Goal: Contribute content: Contribute content

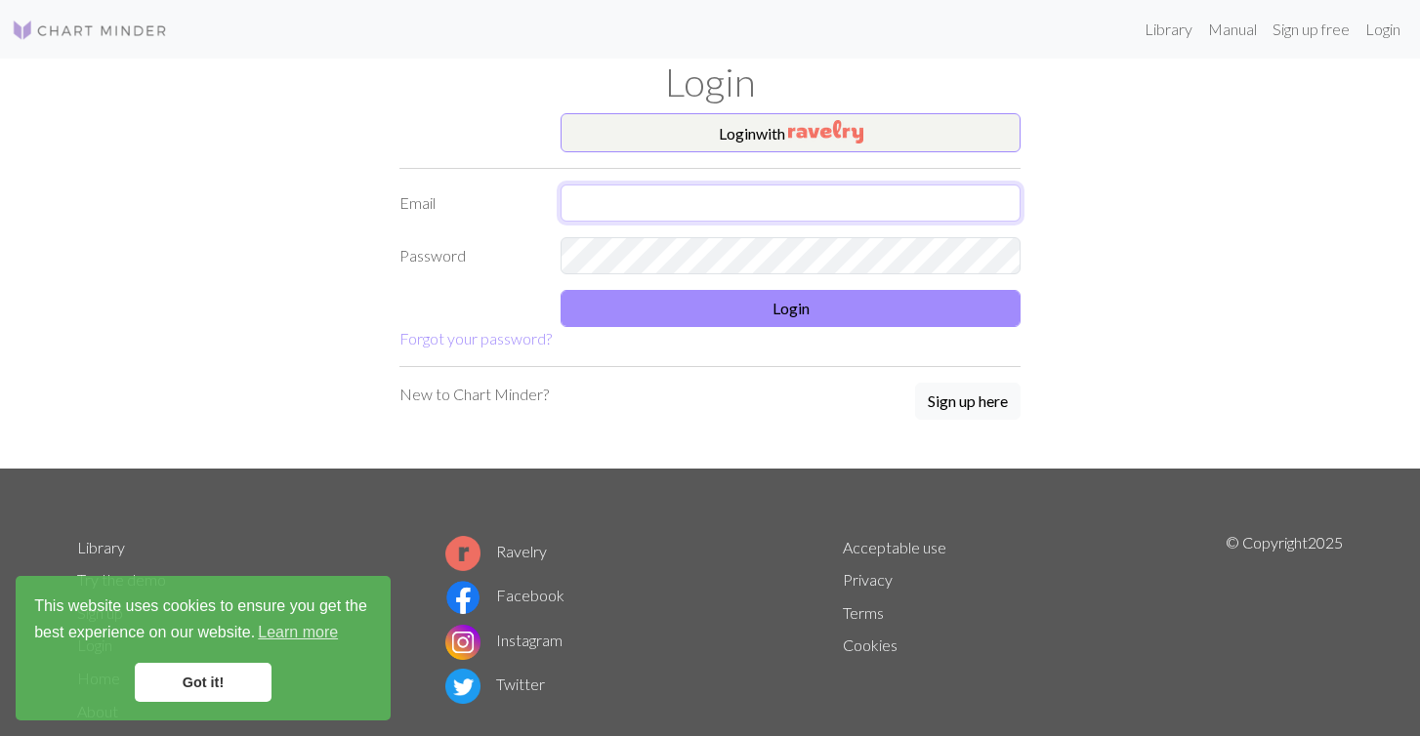
type input "Jillianhotchkiss123@gmail.com"
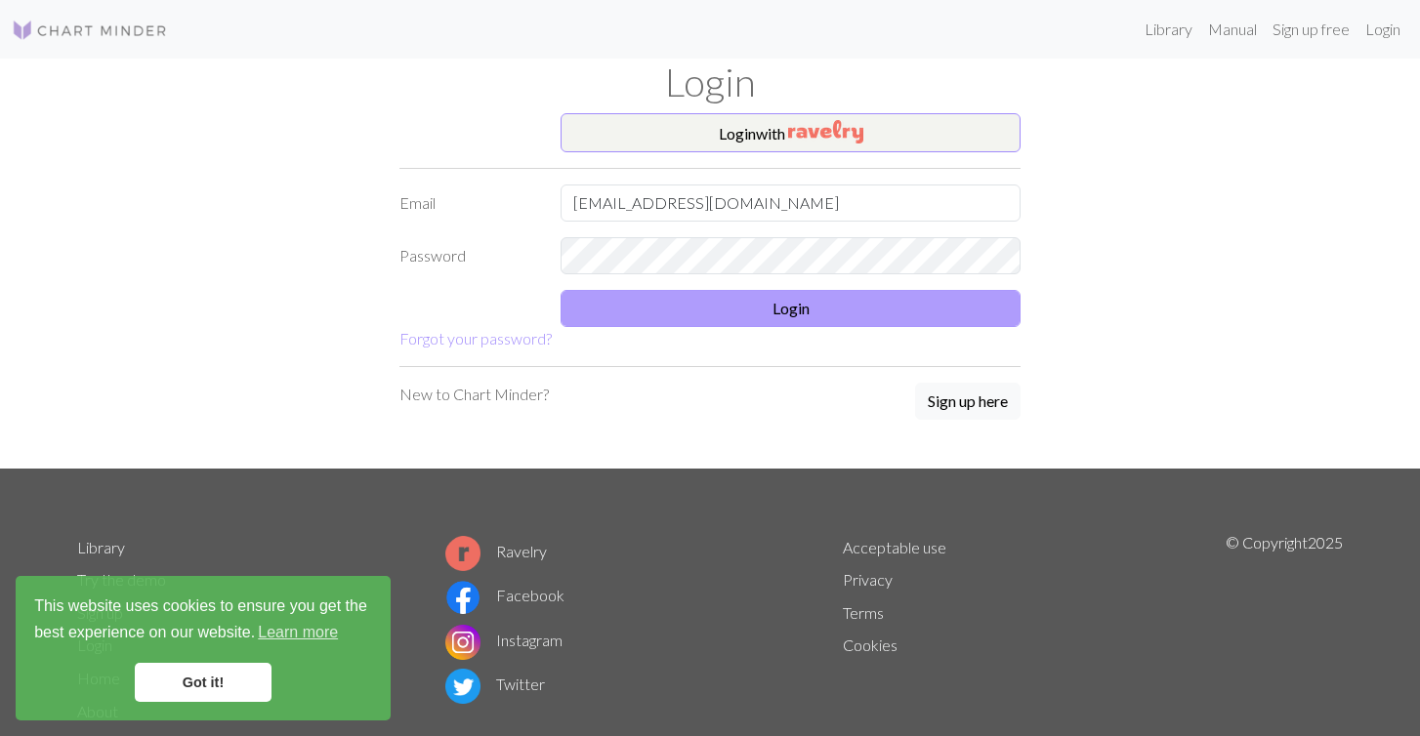
click at [708, 290] on button "Login" at bounding box center [791, 308] width 460 height 37
click at [713, 311] on button "Login" at bounding box center [791, 308] width 460 height 37
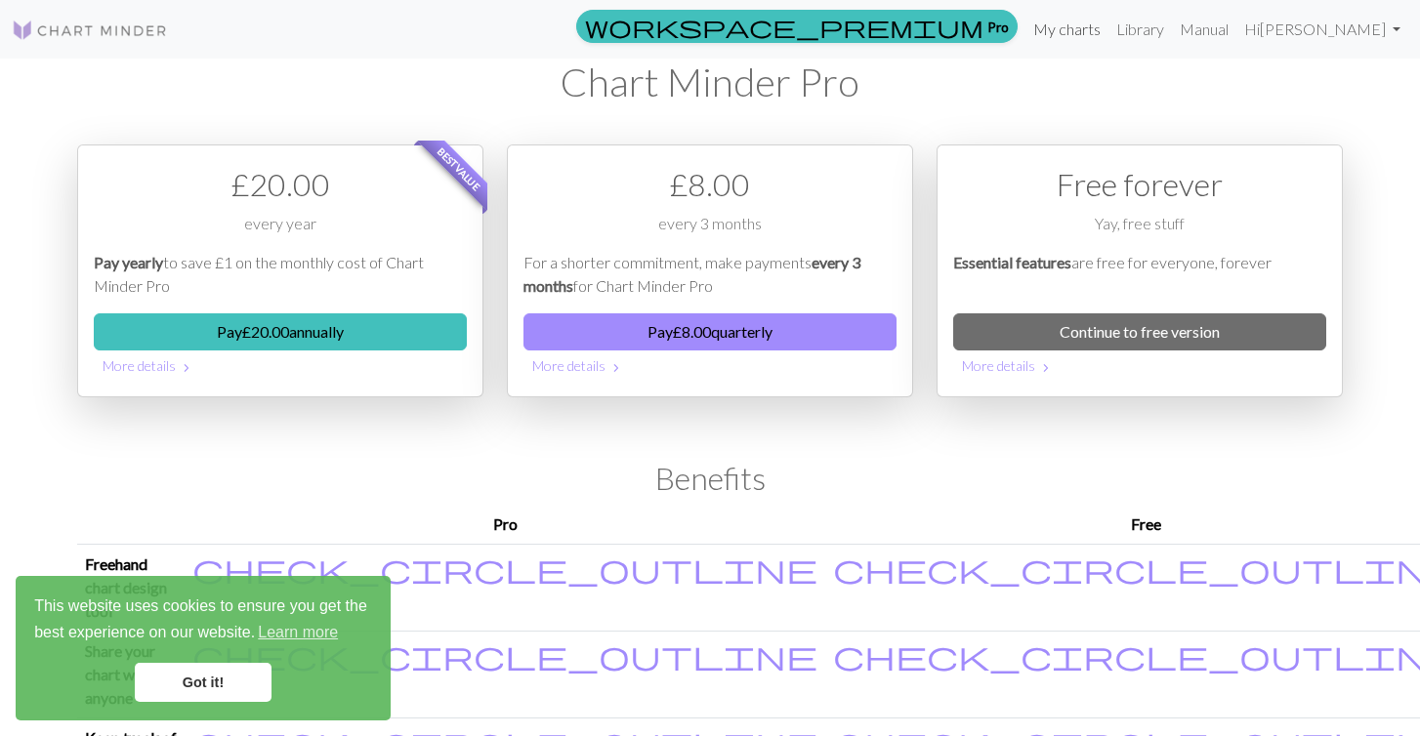
click at [1109, 25] on link "My charts" at bounding box center [1067, 29] width 83 height 39
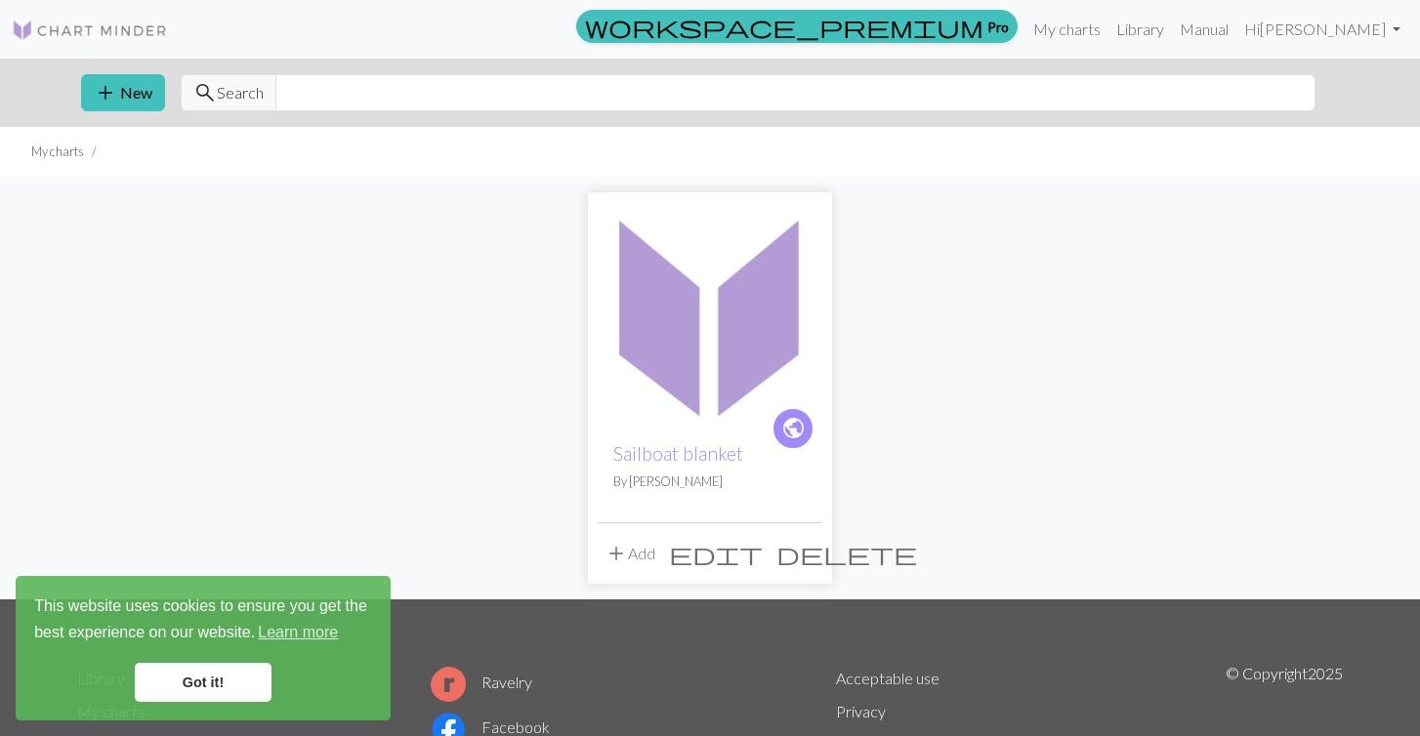
click at [732, 328] on img at bounding box center [710, 314] width 225 height 225
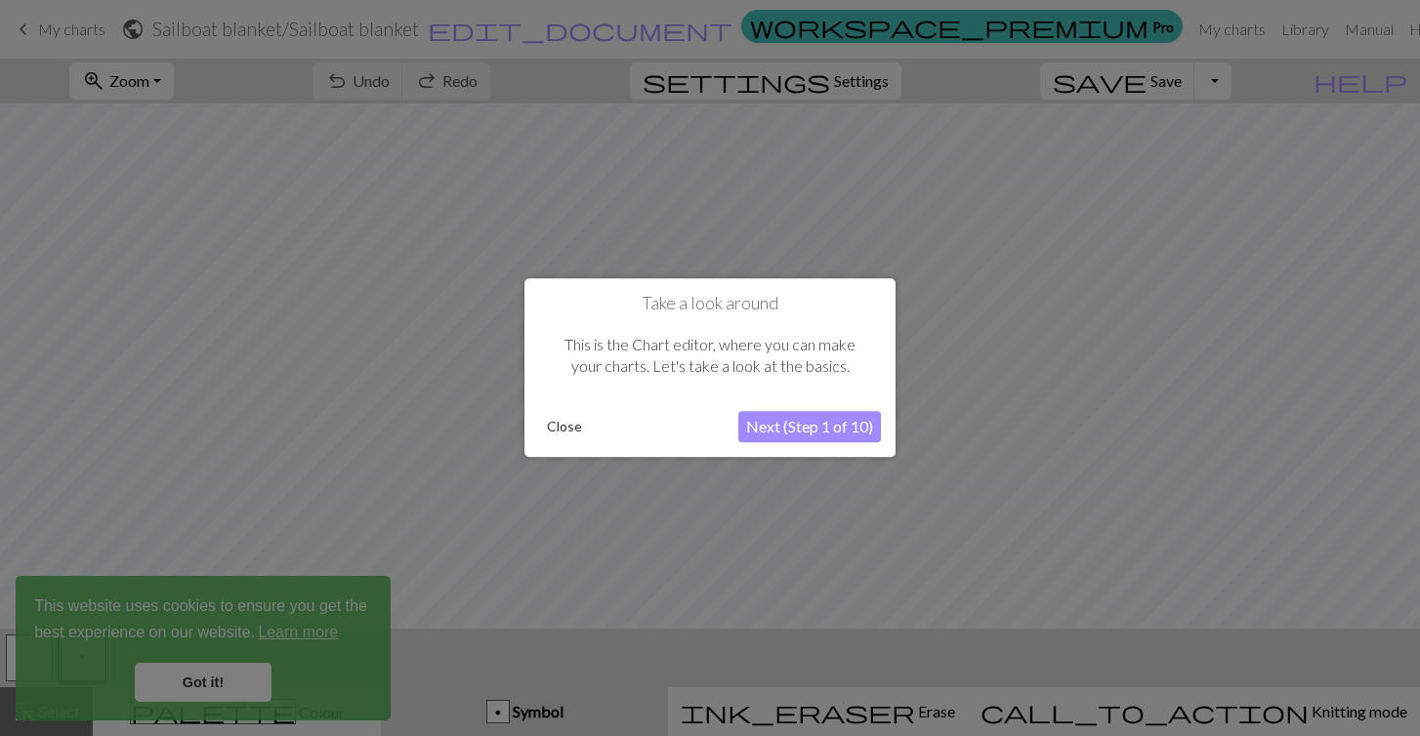
click at [564, 418] on button "Close" at bounding box center [564, 427] width 51 height 29
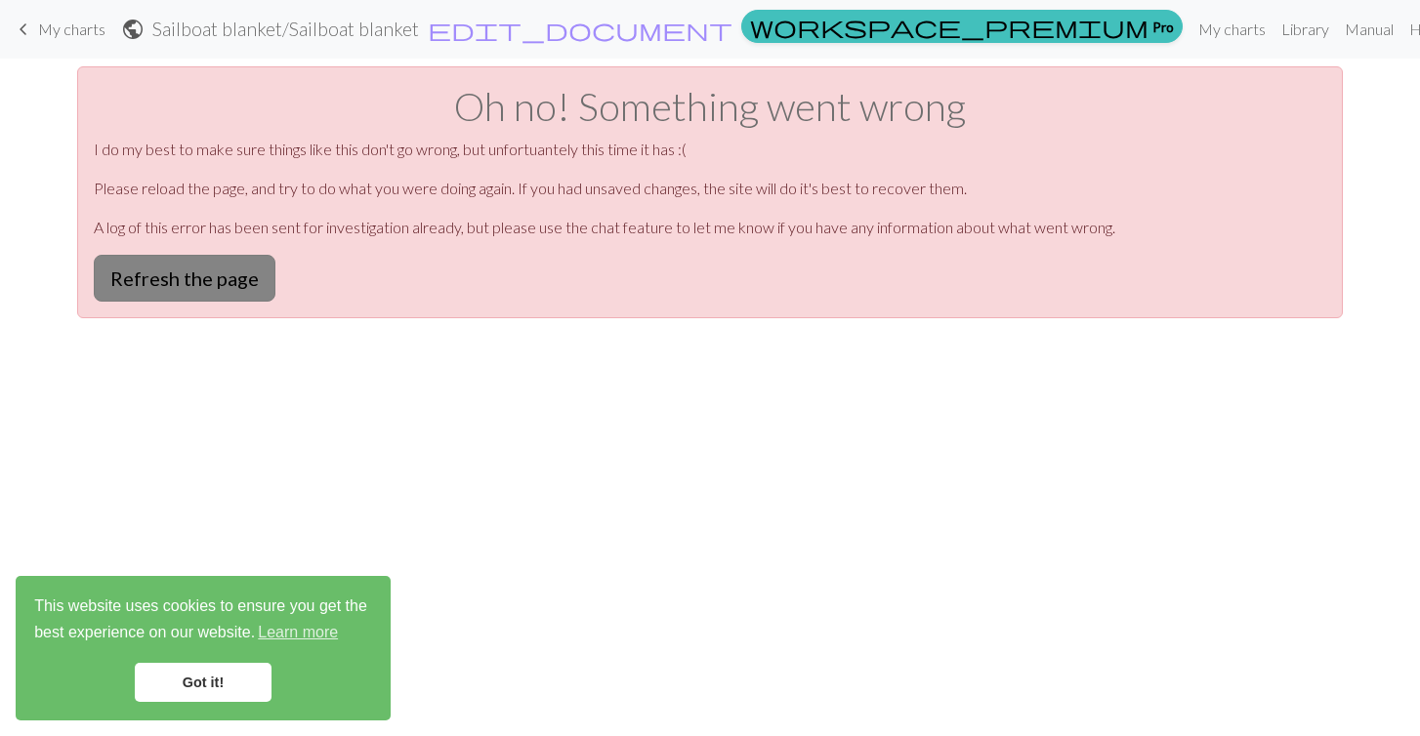
click at [235, 285] on button "Refresh the page" at bounding box center [185, 278] width 182 height 47
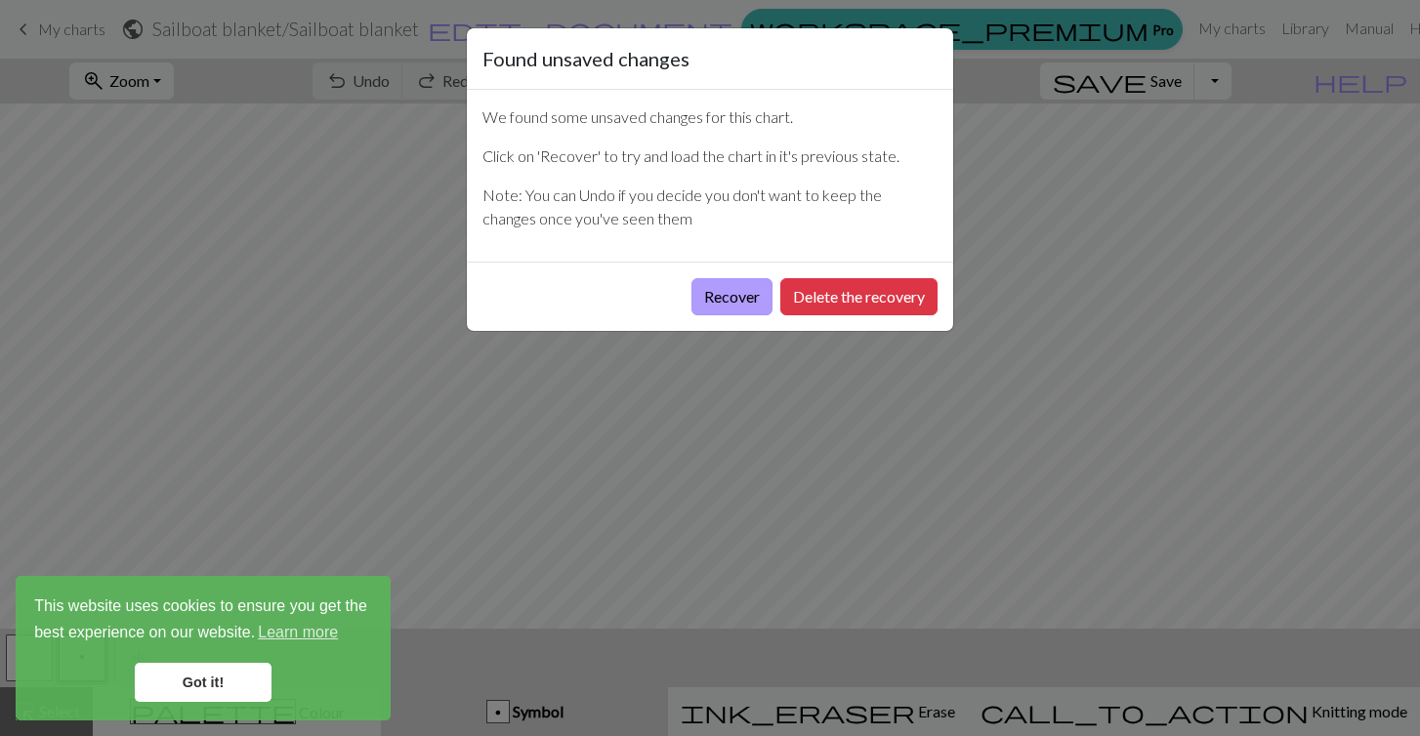
click at [738, 304] on button "Recover" at bounding box center [732, 296] width 81 height 37
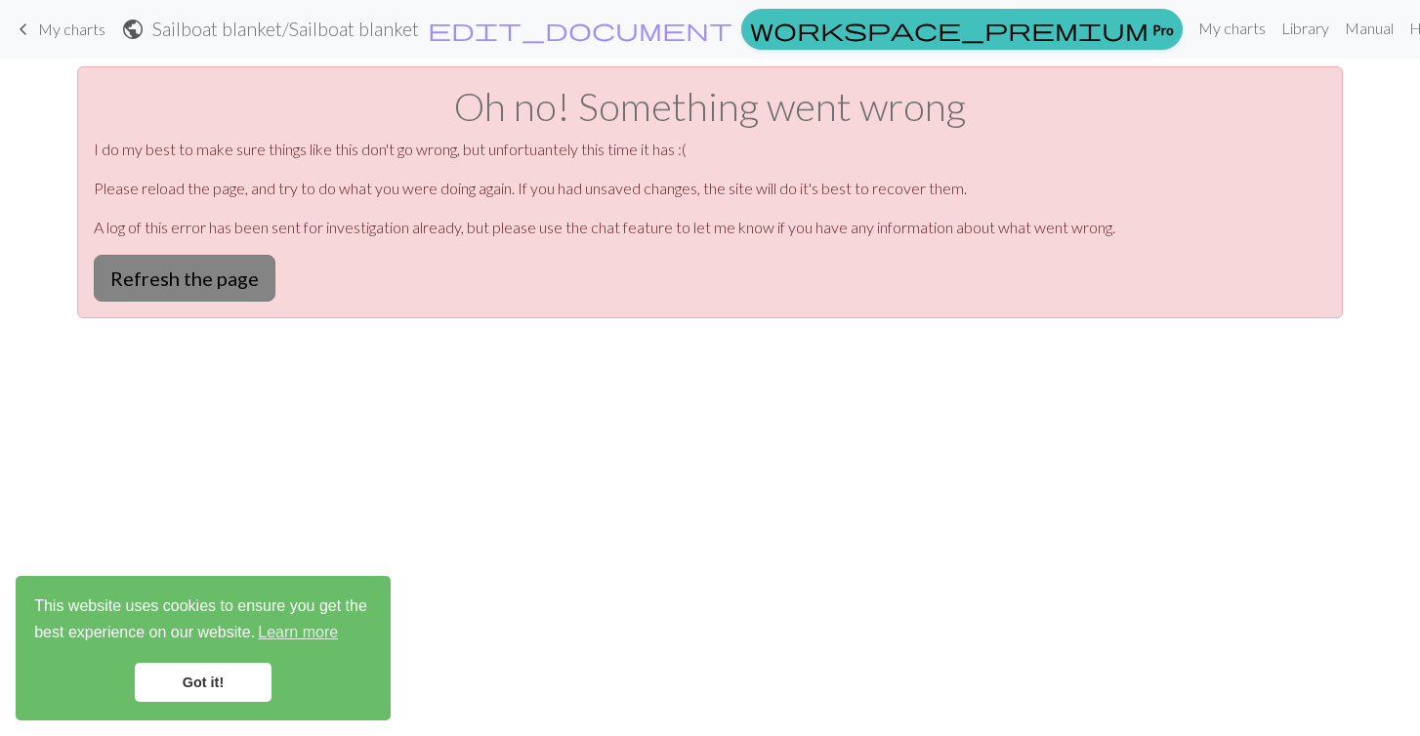
click at [233, 291] on button "Refresh the page" at bounding box center [185, 278] width 182 height 47
click at [213, 681] on link "Got it!" at bounding box center [203, 682] width 137 height 39
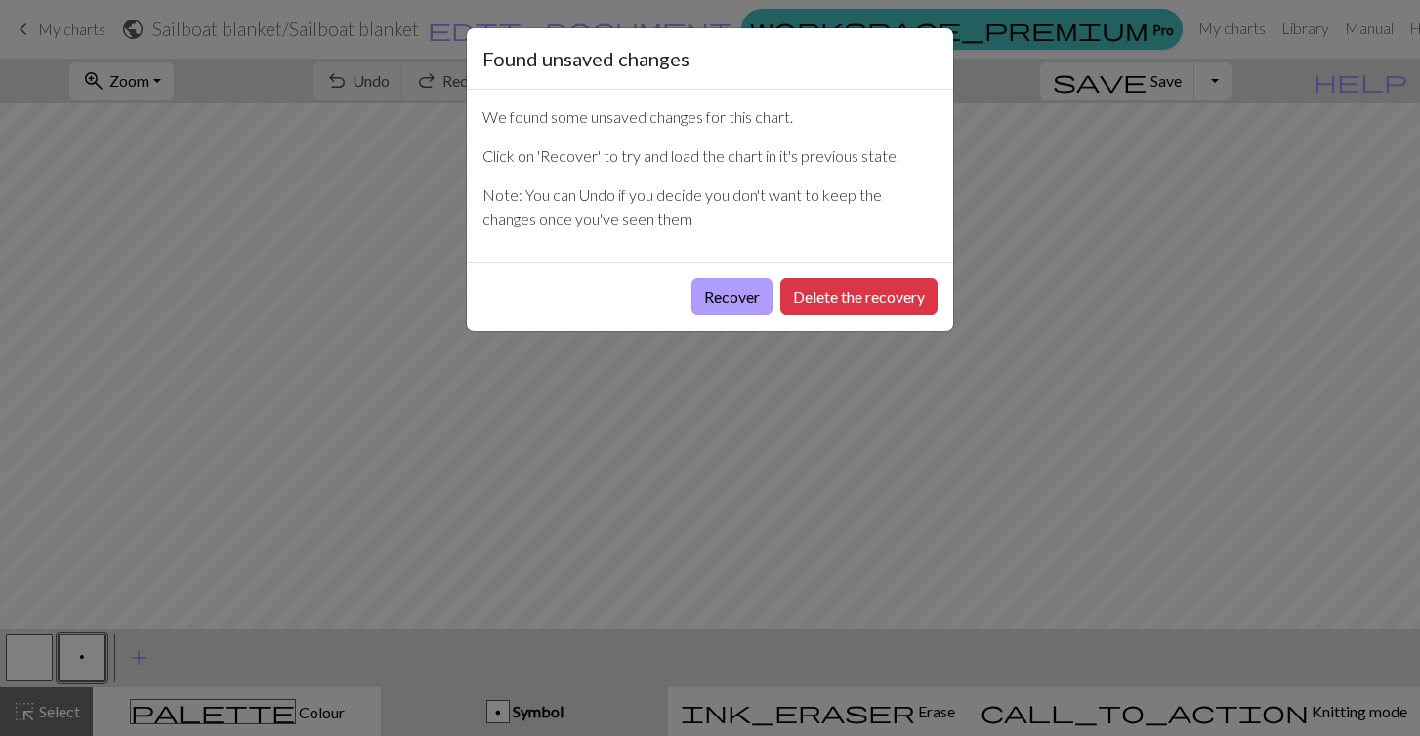
click at [712, 292] on button "Recover" at bounding box center [732, 296] width 81 height 37
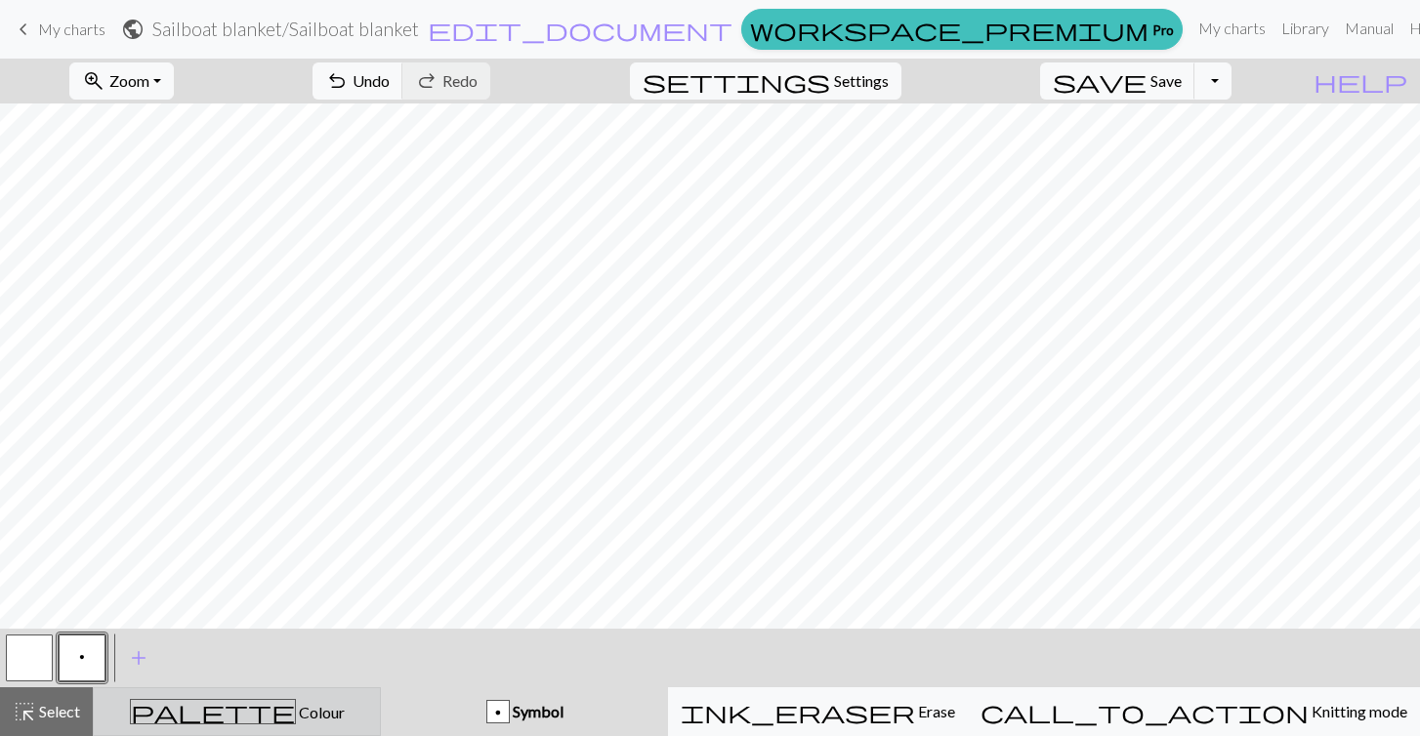
click at [165, 704] on div "palette Colour Colour" at bounding box center [236, 711] width 263 height 25
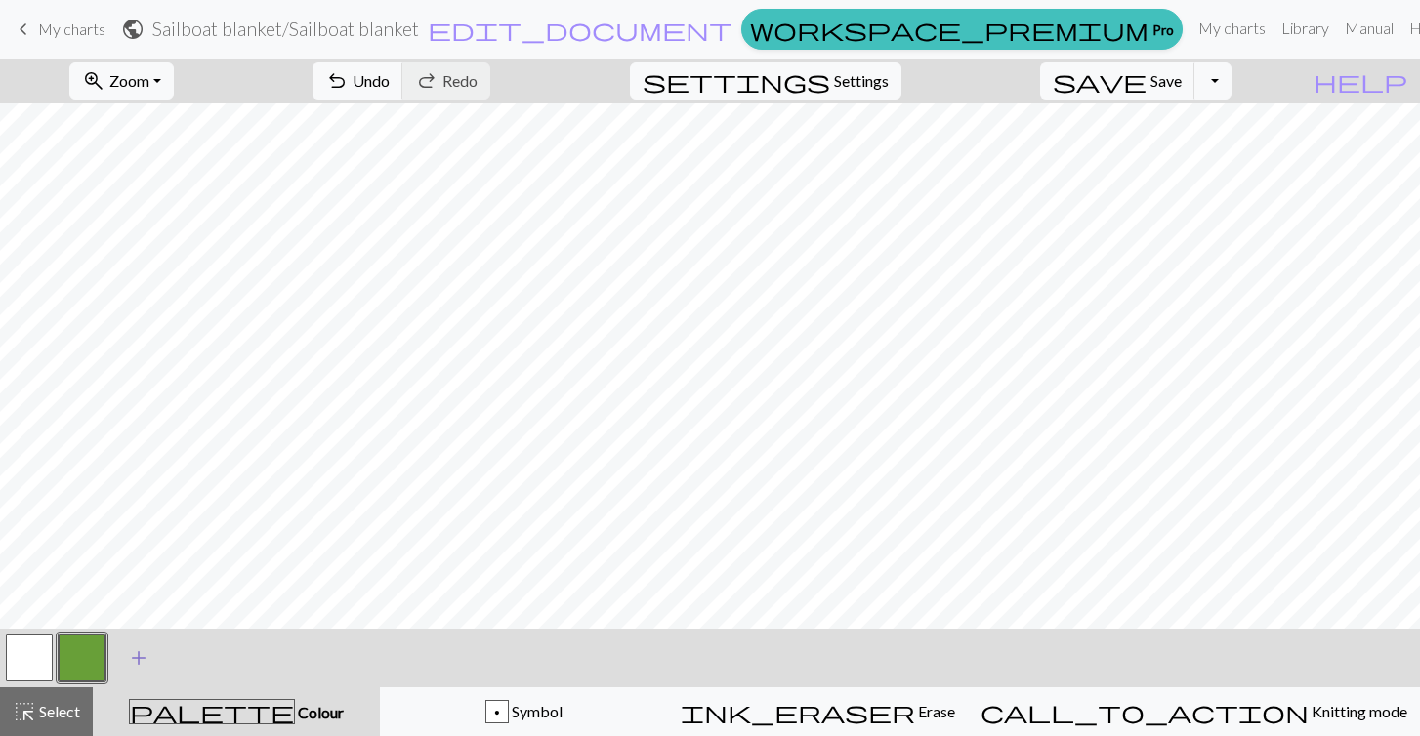
click at [135, 657] on span "add" at bounding box center [138, 658] width 23 height 27
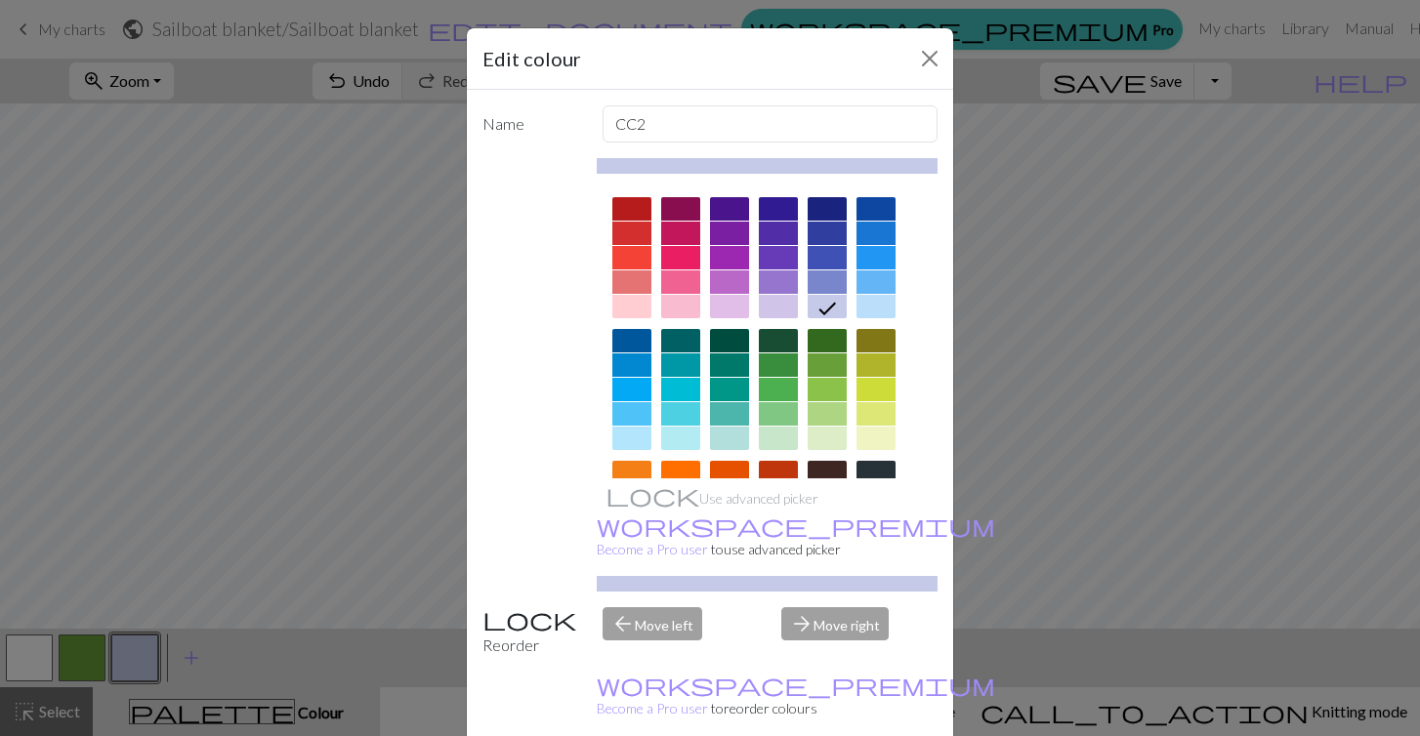
click at [681, 301] on div at bounding box center [680, 306] width 39 height 23
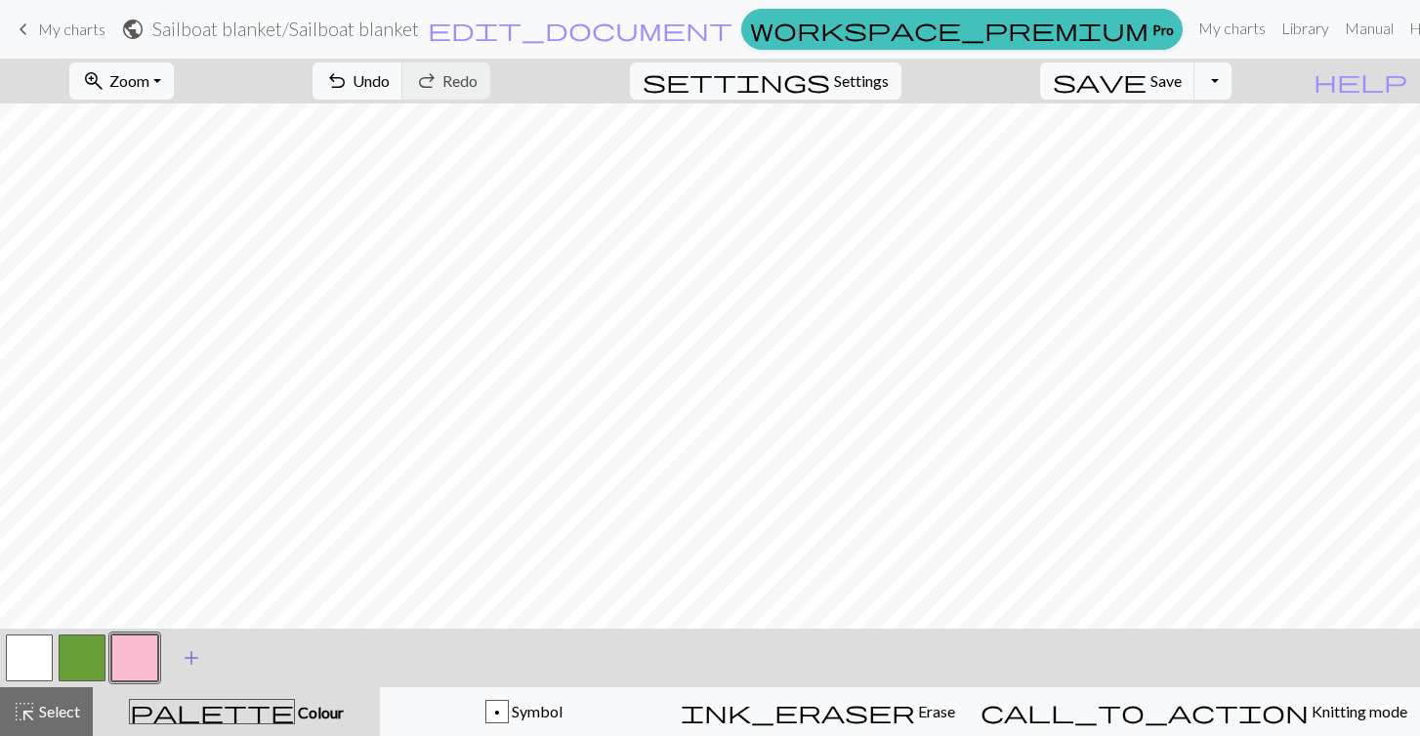
click at [183, 650] on span "add" at bounding box center [191, 658] width 23 height 27
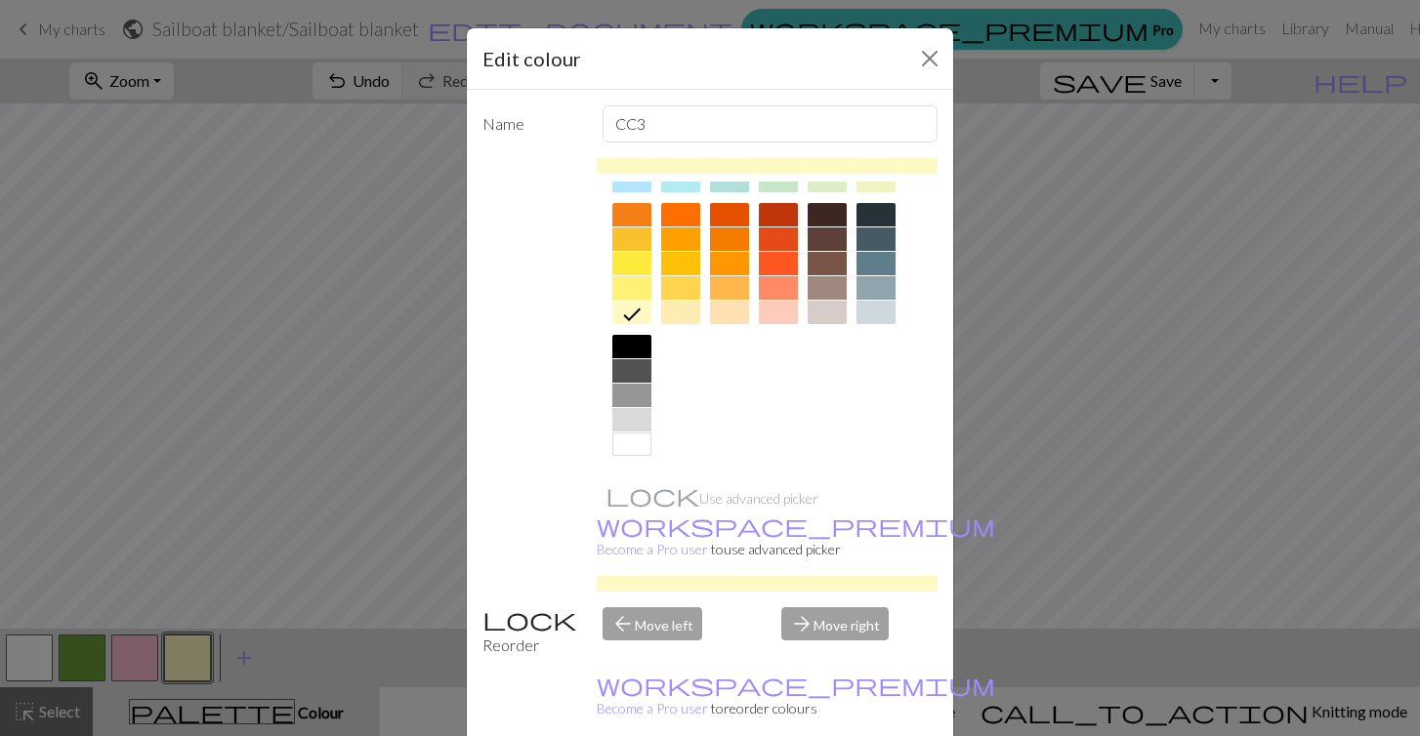
scroll to position [258, 0]
click at [639, 421] on div at bounding box center [631, 419] width 39 height 23
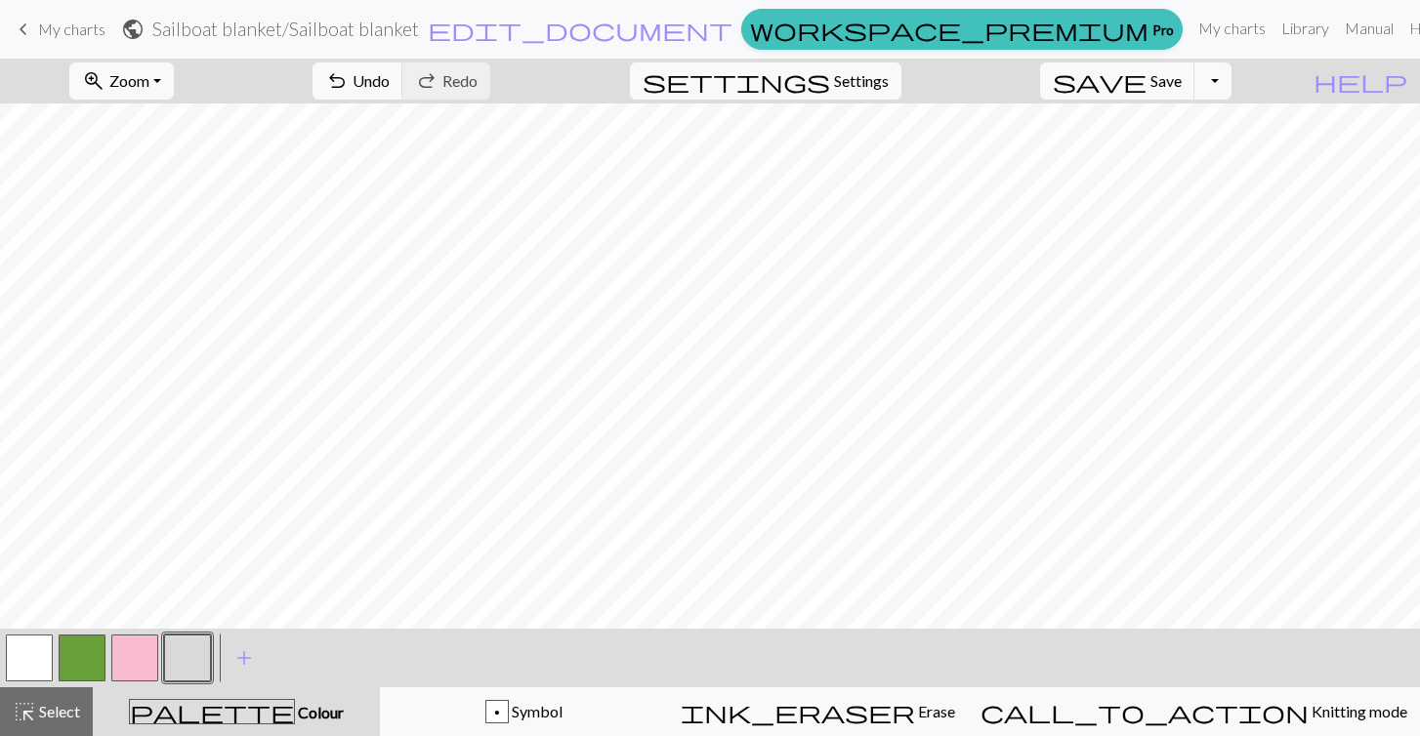
click at [151, 673] on button "button" at bounding box center [134, 658] width 47 height 47
click at [130, 654] on button "button" at bounding box center [134, 658] width 47 height 47
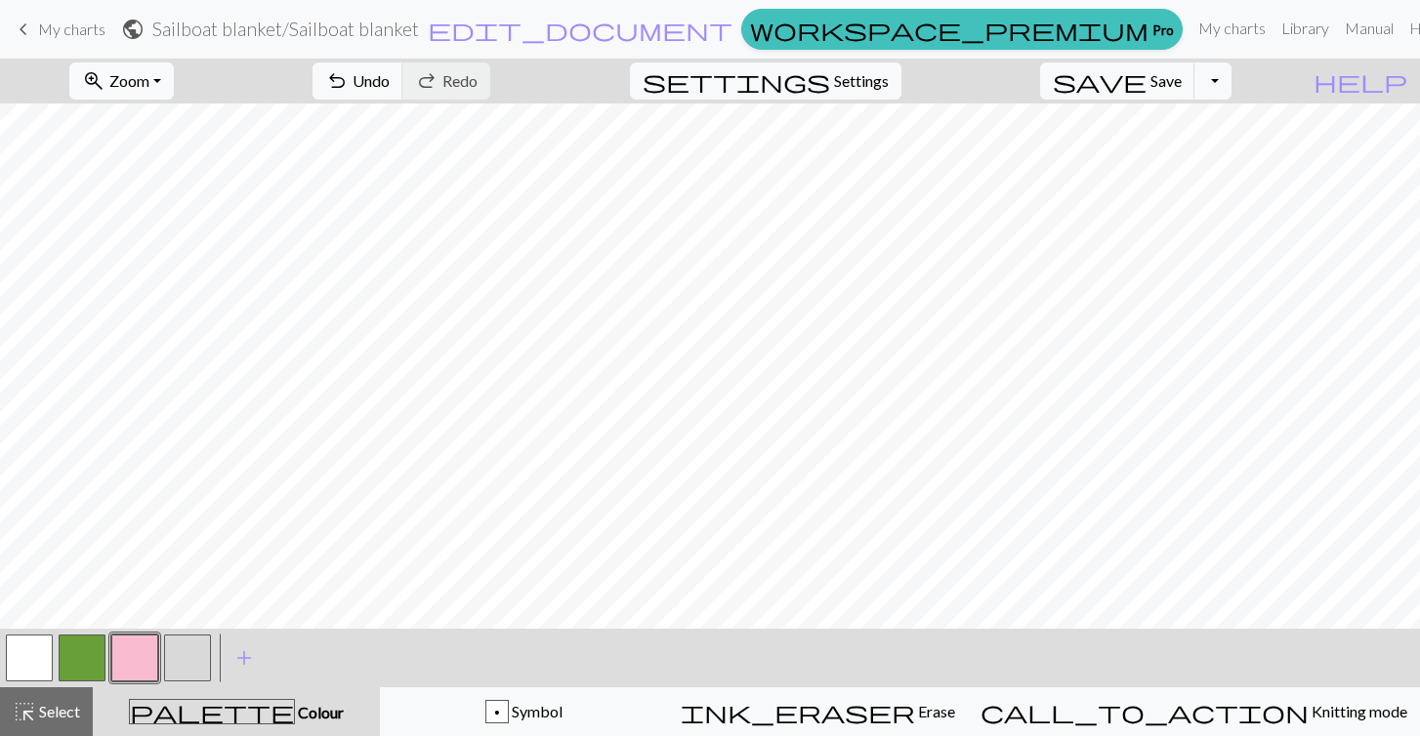
click at [174, 96] on button "zoom_in Zoom Zoom" at bounding box center [121, 81] width 105 height 37
click at [176, 125] on button "Fit all" at bounding box center [147, 123] width 154 height 31
click at [1182, 84] on span "Save" at bounding box center [1166, 80] width 31 height 19
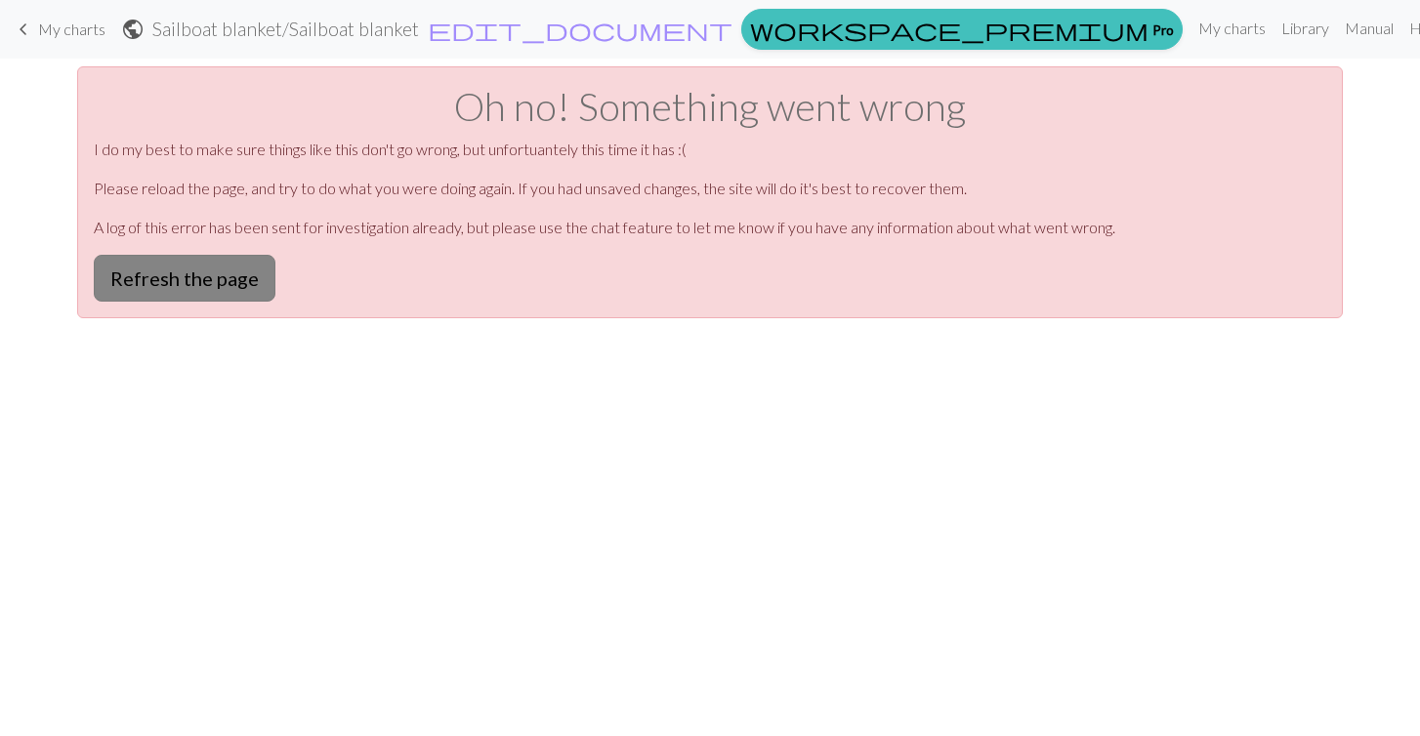
click at [226, 285] on button "Refresh the page" at bounding box center [185, 278] width 182 height 47
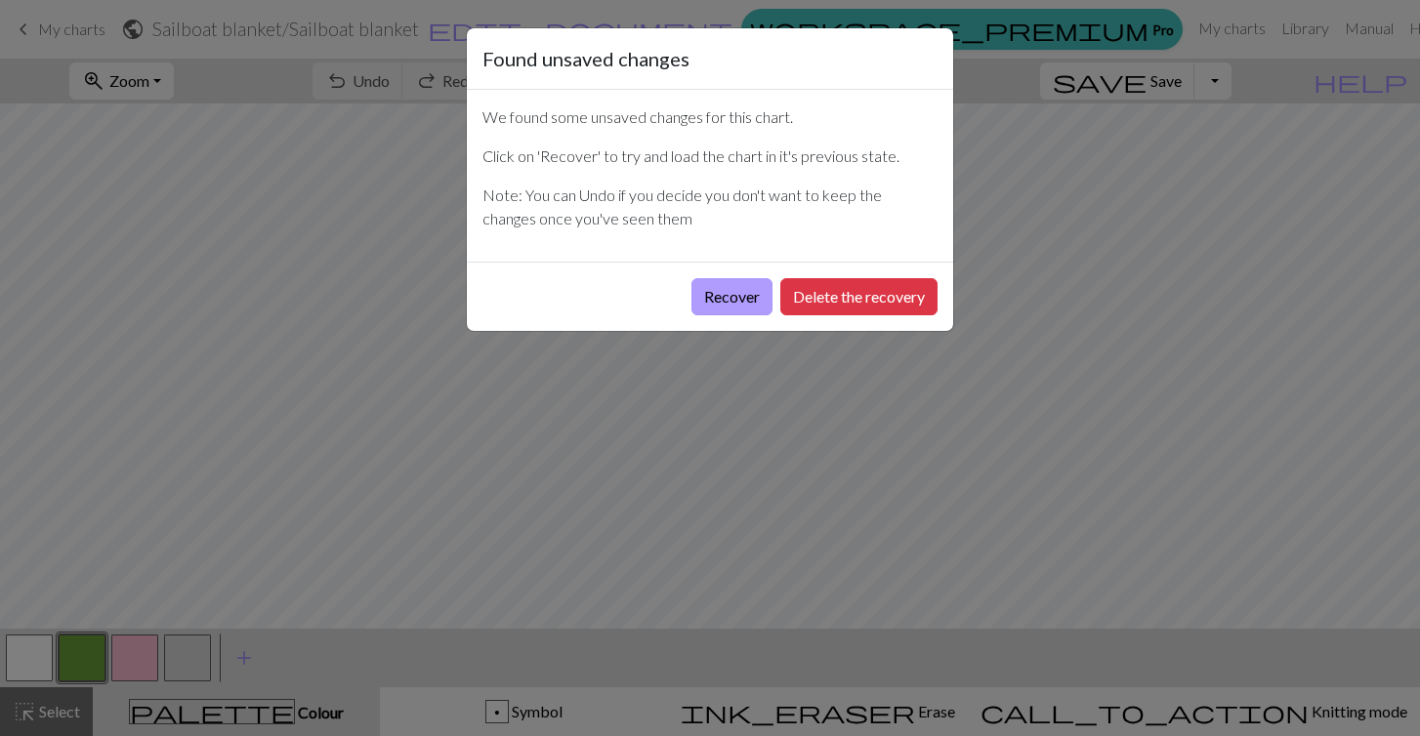
click at [741, 298] on button "Recover" at bounding box center [732, 296] width 81 height 37
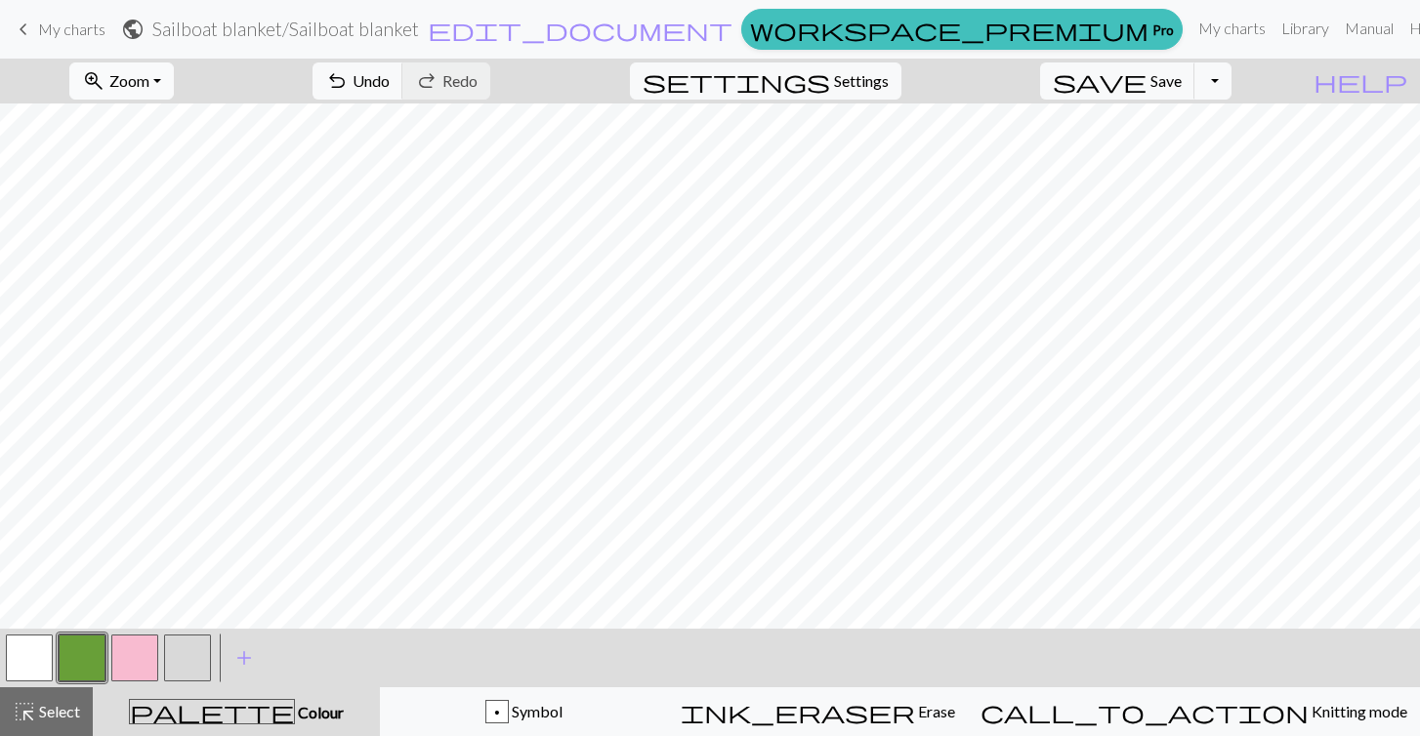
click at [149, 84] on span "Zoom" at bounding box center [129, 80] width 40 height 19
click at [160, 108] on button "Fit all" at bounding box center [147, 123] width 154 height 31
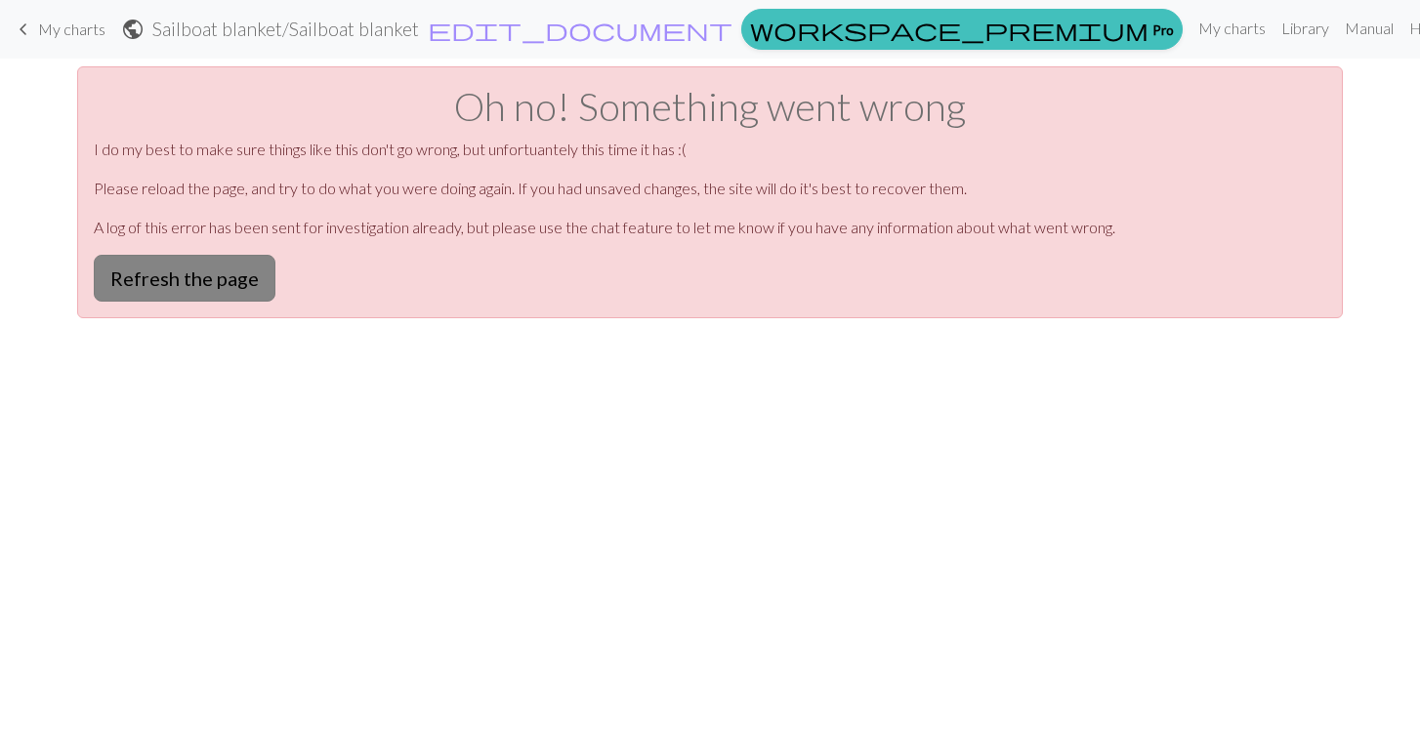
click at [230, 279] on button "Refresh the page" at bounding box center [185, 278] width 182 height 47
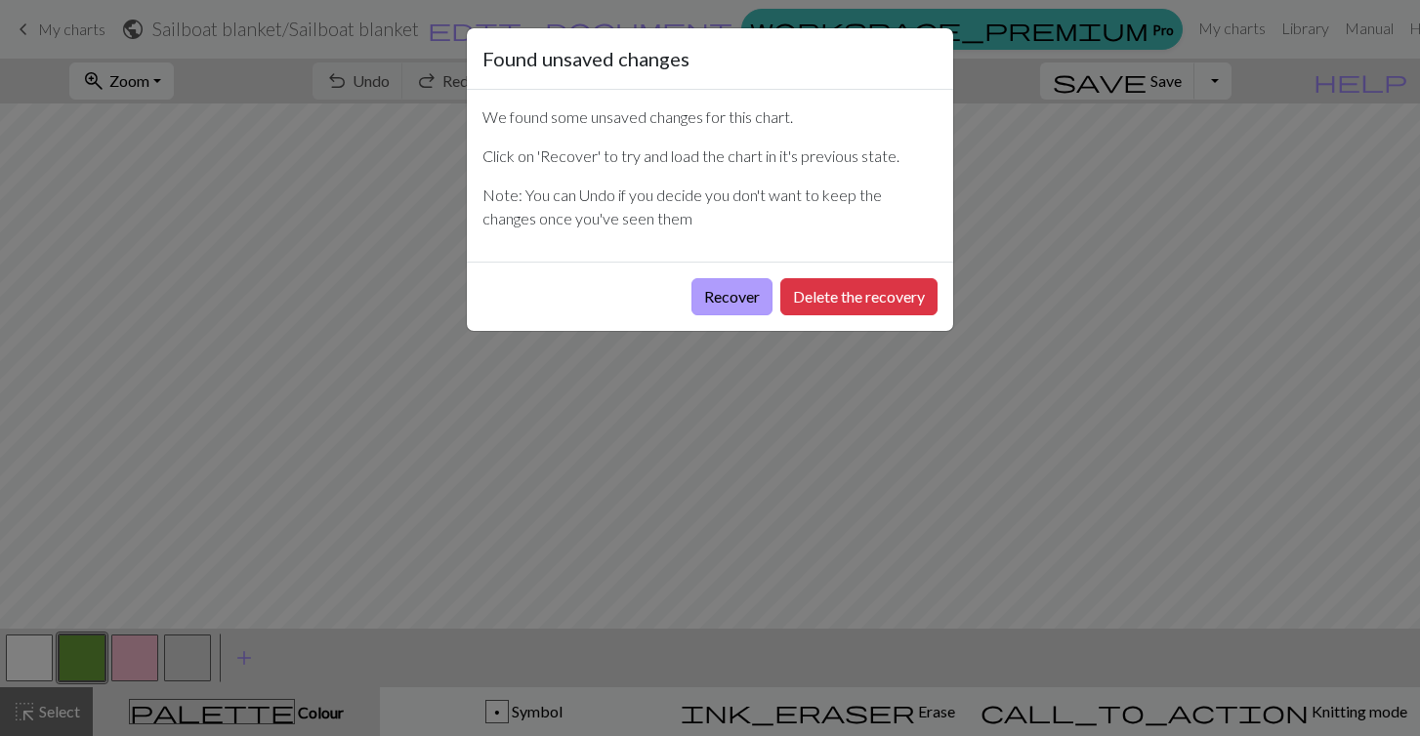
click at [725, 296] on button "Recover" at bounding box center [732, 296] width 81 height 37
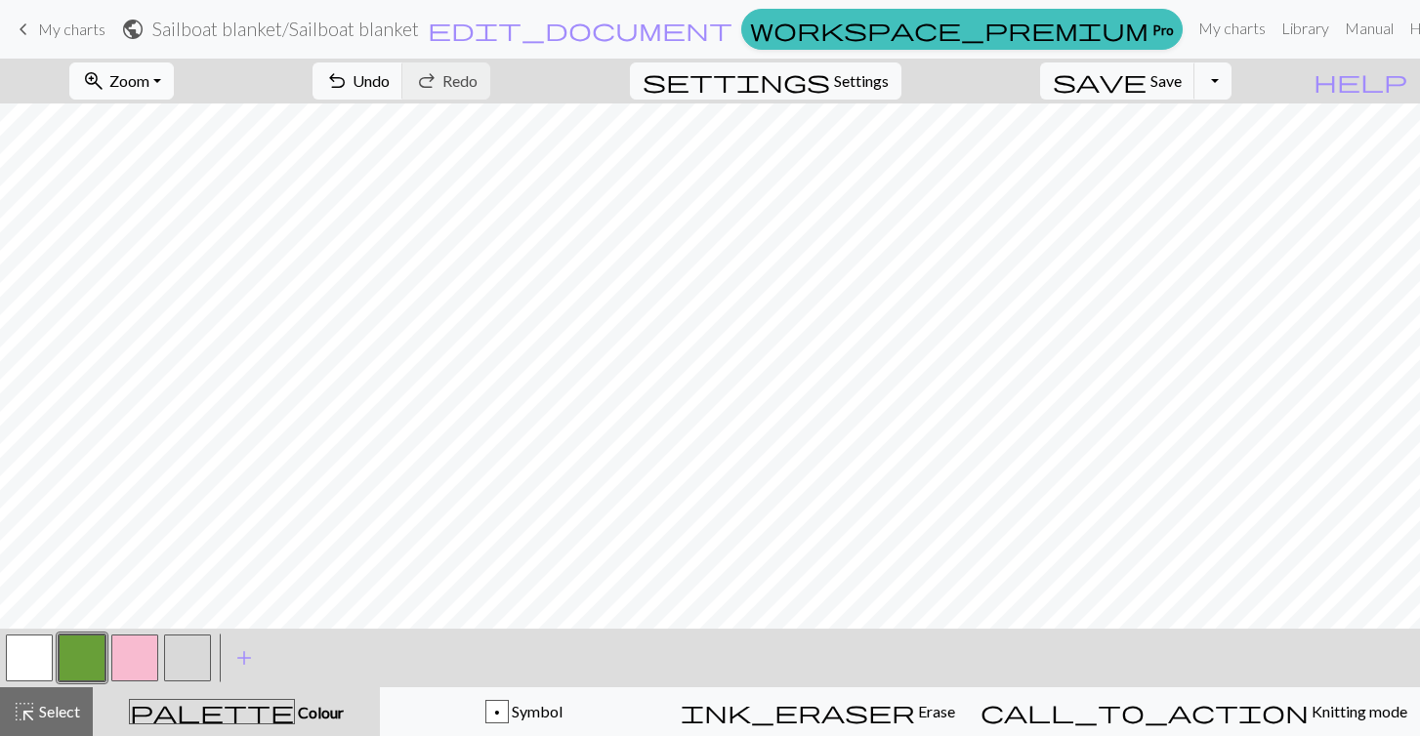
click at [174, 84] on button "zoom_in Zoom Zoom" at bounding box center [121, 81] width 105 height 37
click at [205, 130] on button "Fit all" at bounding box center [147, 123] width 154 height 31
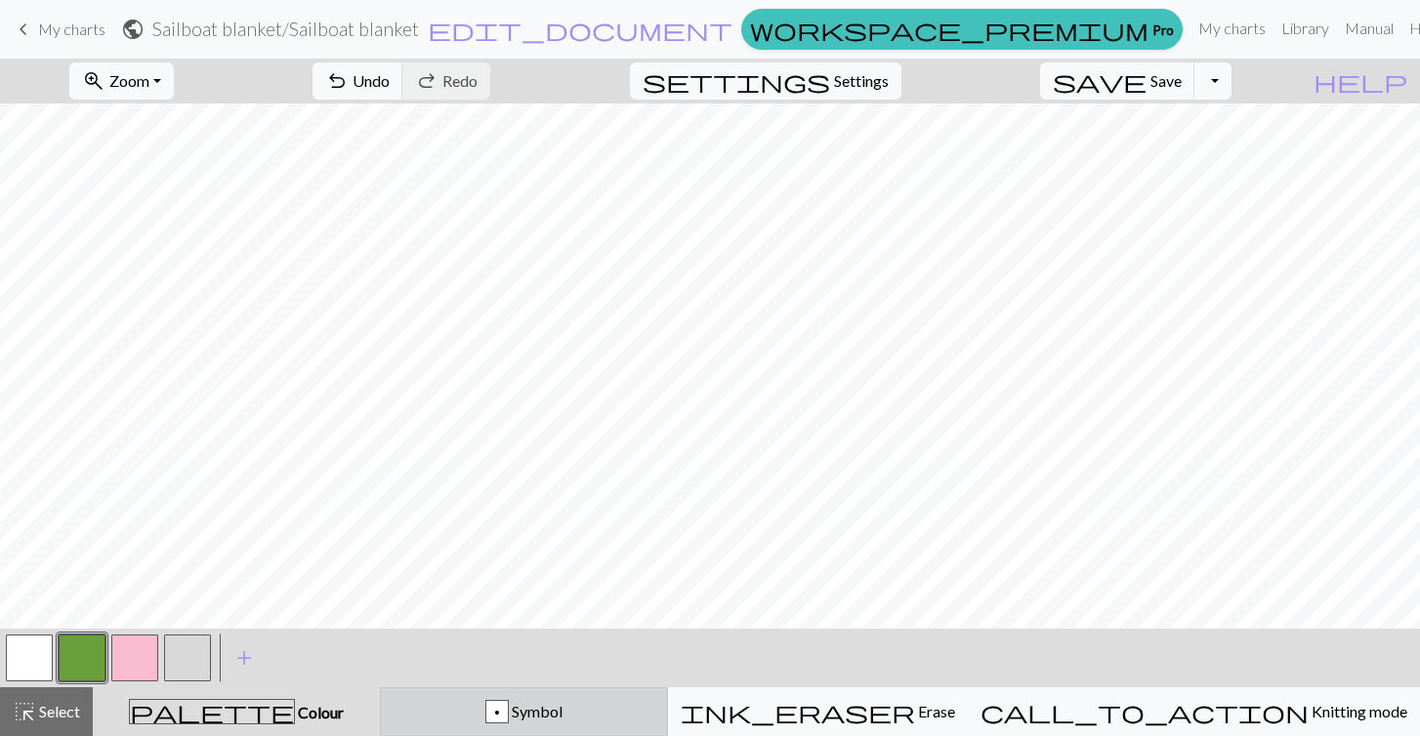
click at [508, 714] on div "p" at bounding box center [496, 712] width 21 height 23
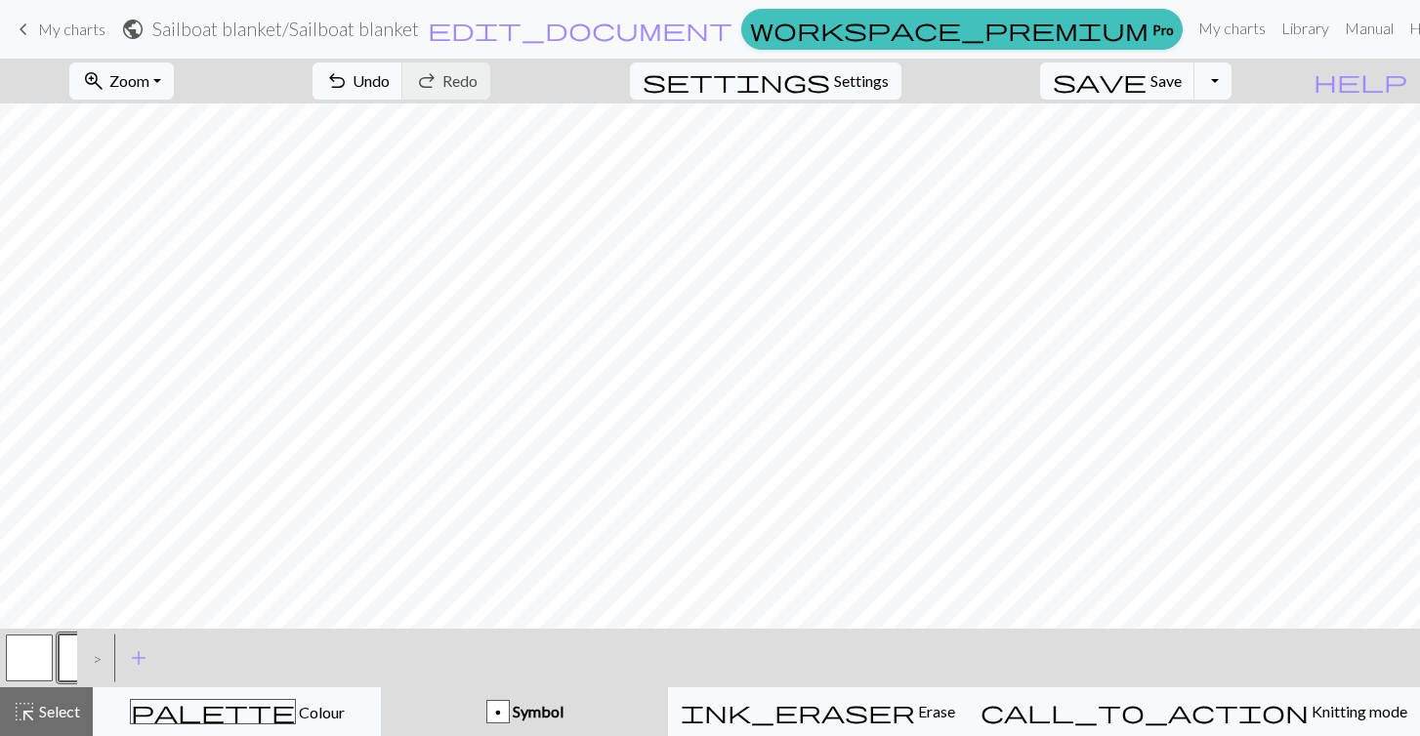
scroll to position [0, 0]
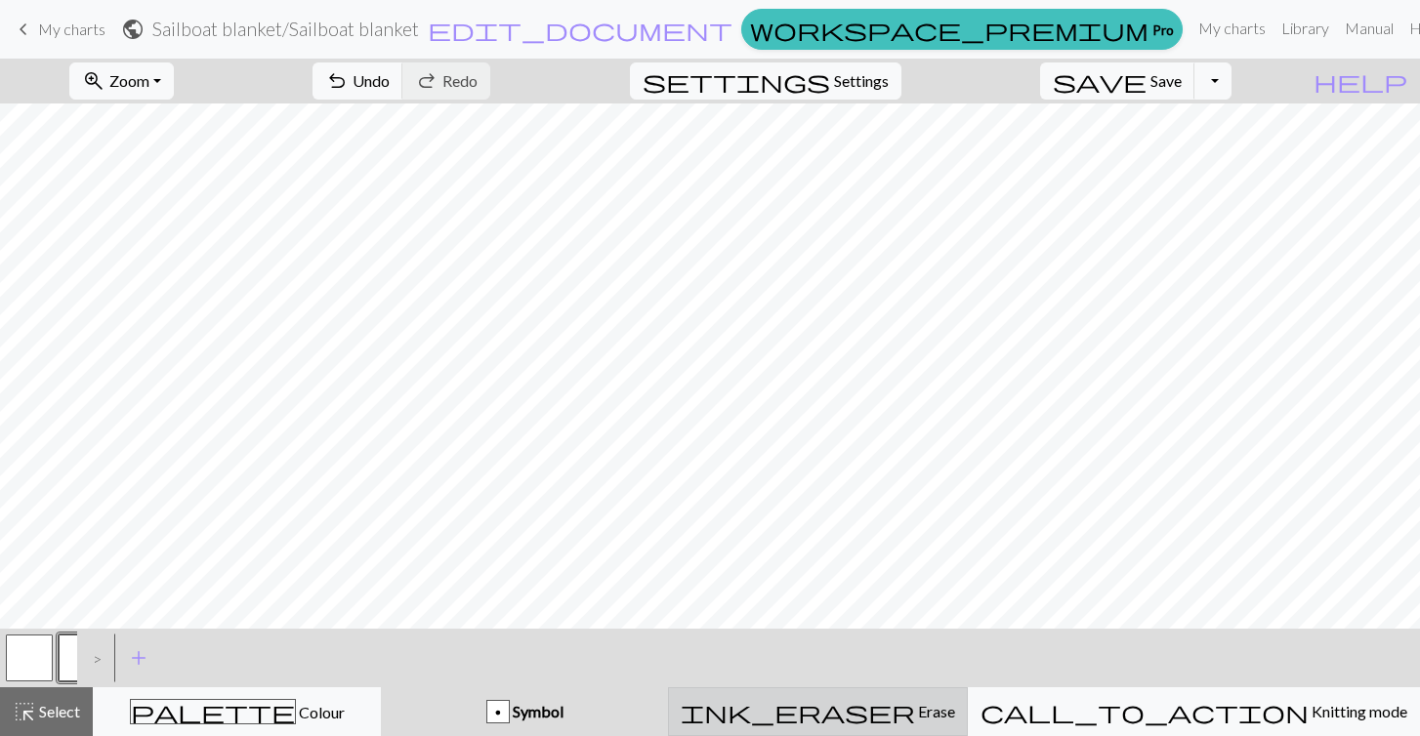
click at [910, 707] on span "ink_eraser" at bounding box center [798, 711] width 234 height 27
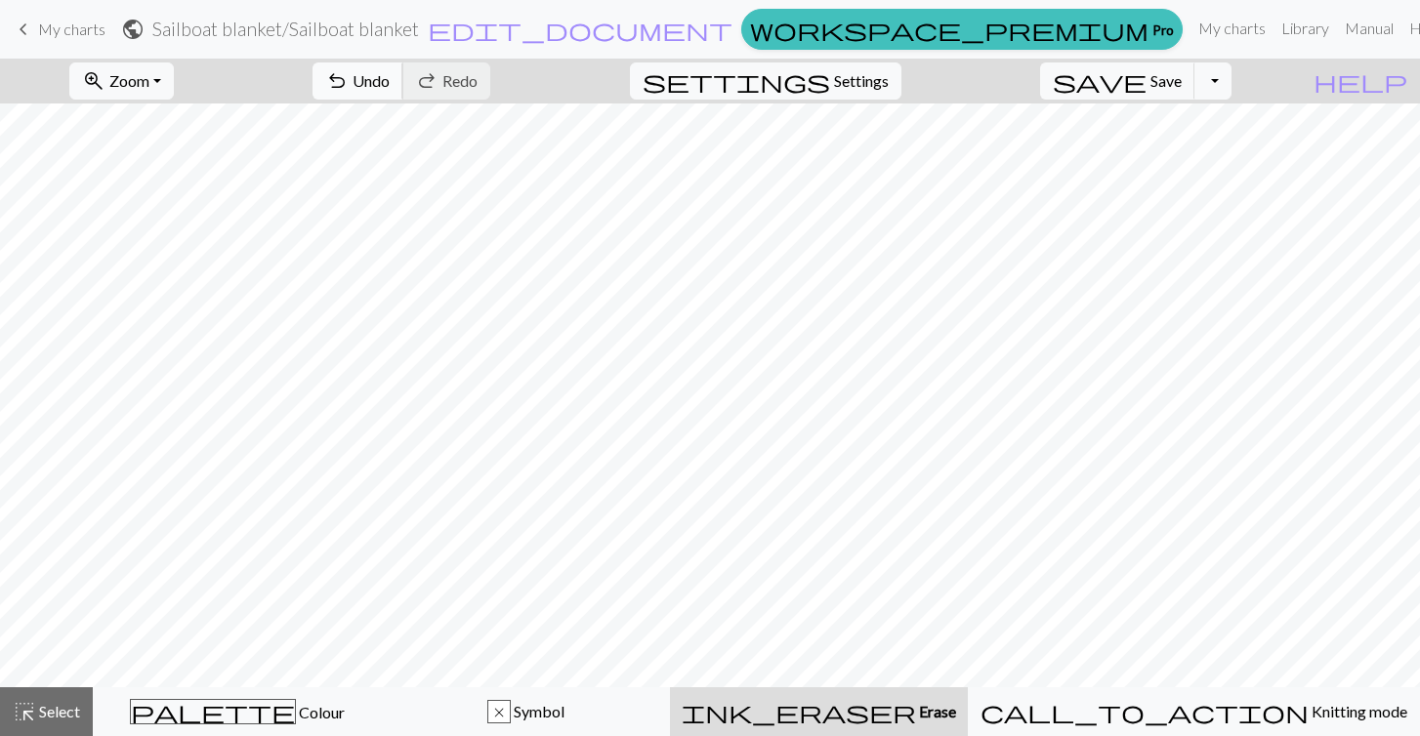
click at [390, 87] on span "Undo" at bounding box center [371, 80] width 37 height 19
click at [349, 79] on span "undo" at bounding box center [336, 80] width 23 height 27
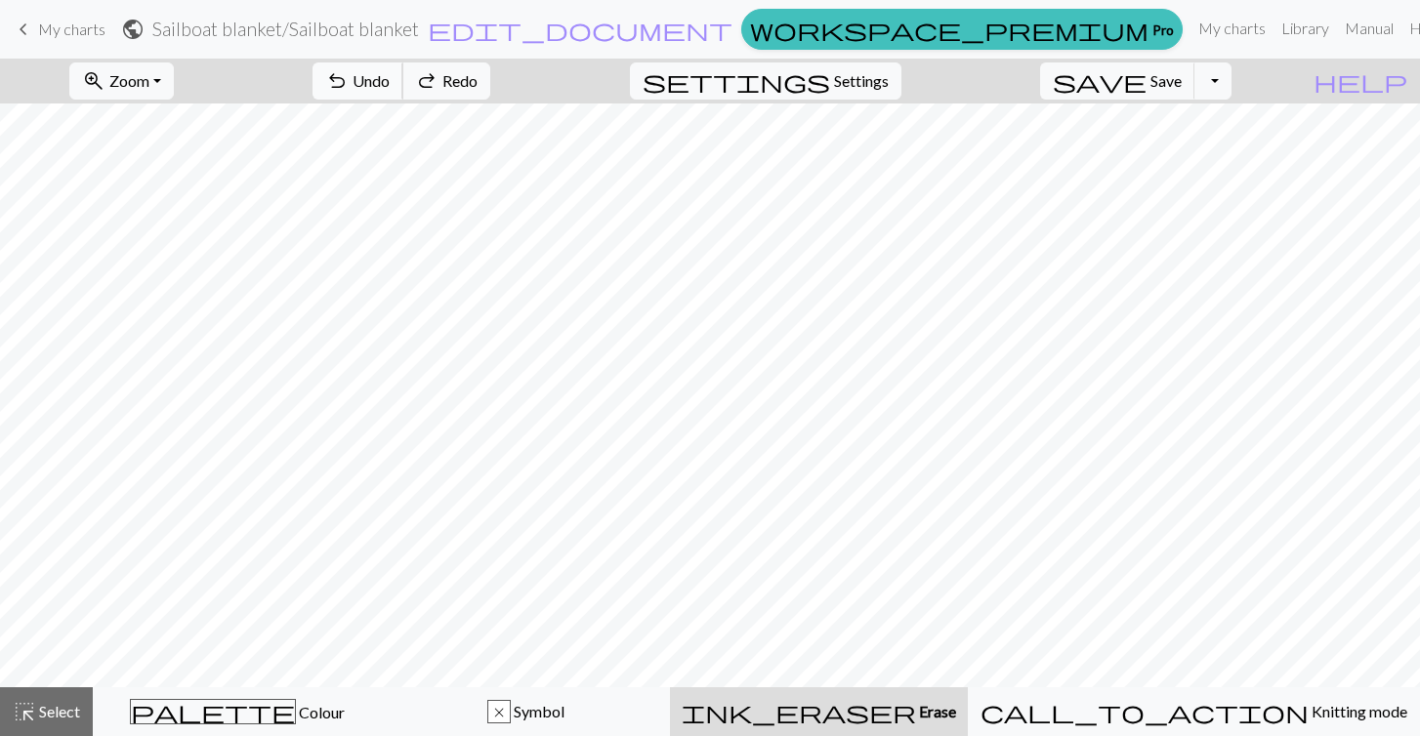
click at [349, 79] on span "undo" at bounding box center [336, 80] width 23 height 27
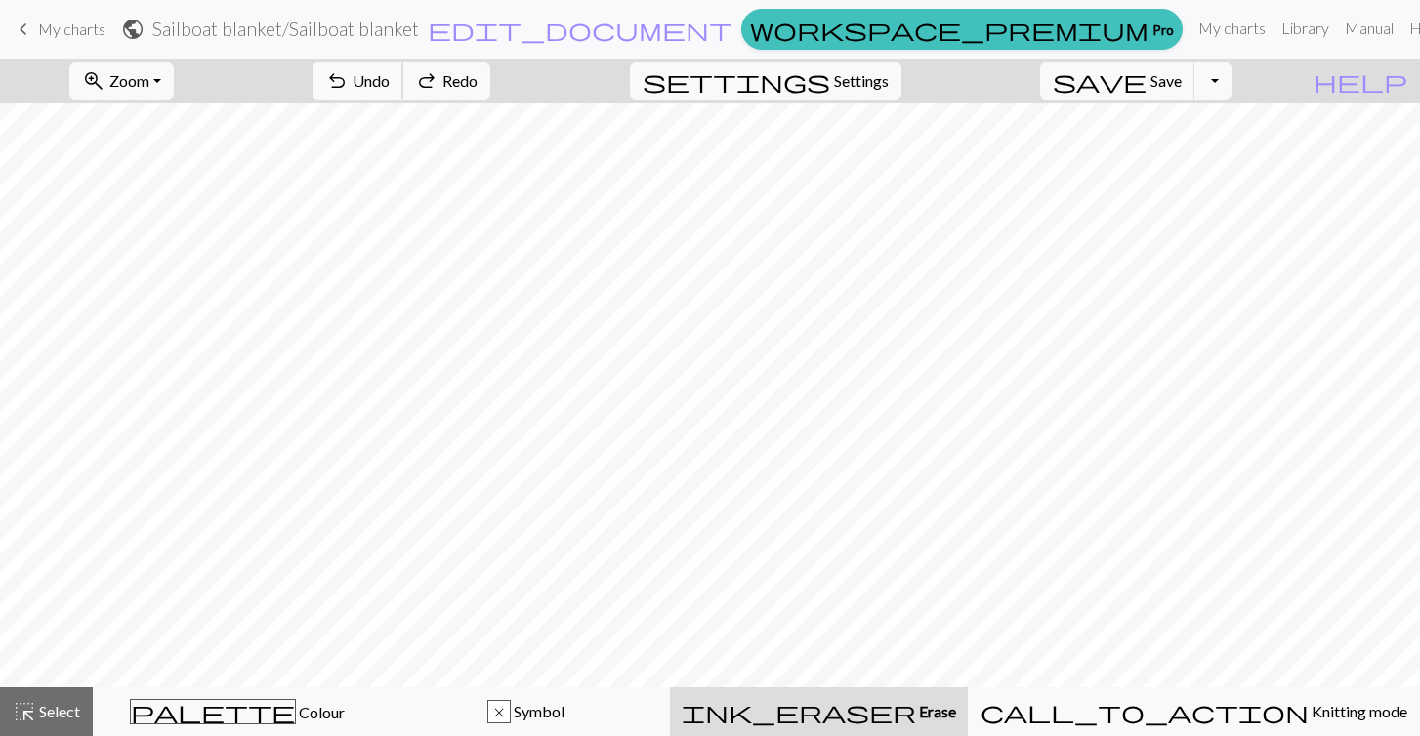
click at [349, 79] on span "undo" at bounding box center [336, 80] width 23 height 27
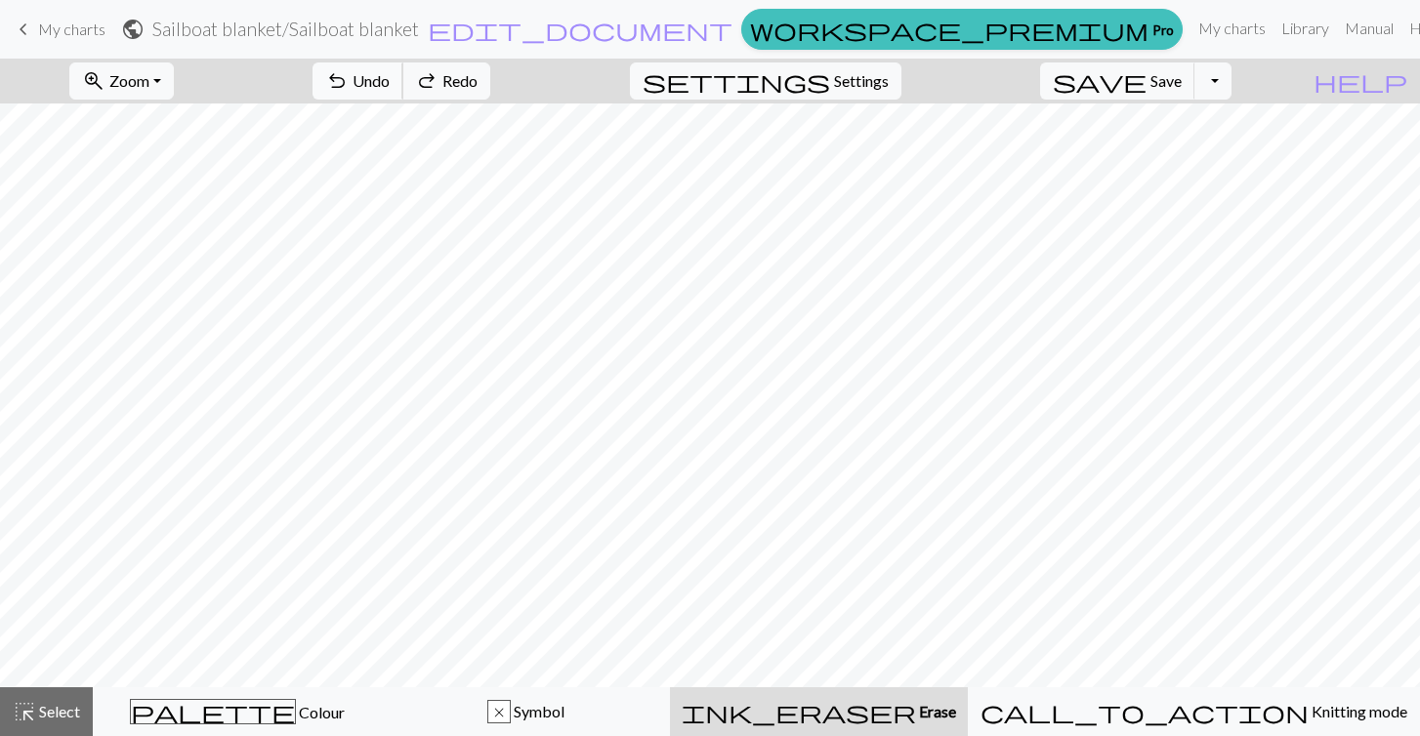
click at [349, 79] on span "undo" at bounding box center [336, 80] width 23 height 27
click at [439, 84] on span "redo" at bounding box center [426, 80] width 23 height 27
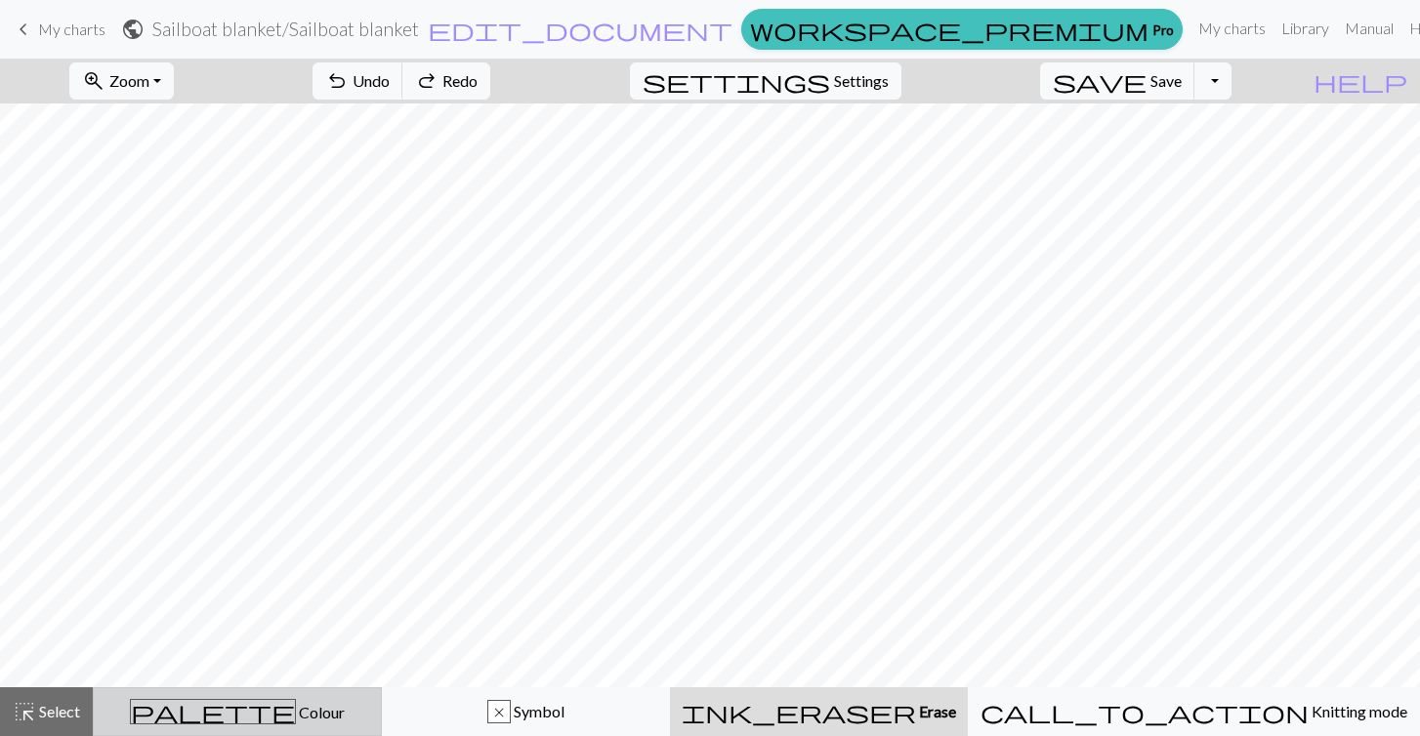
click at [296, 718] on span "Colour" at bounding box center [320, 712] width 49 height 19
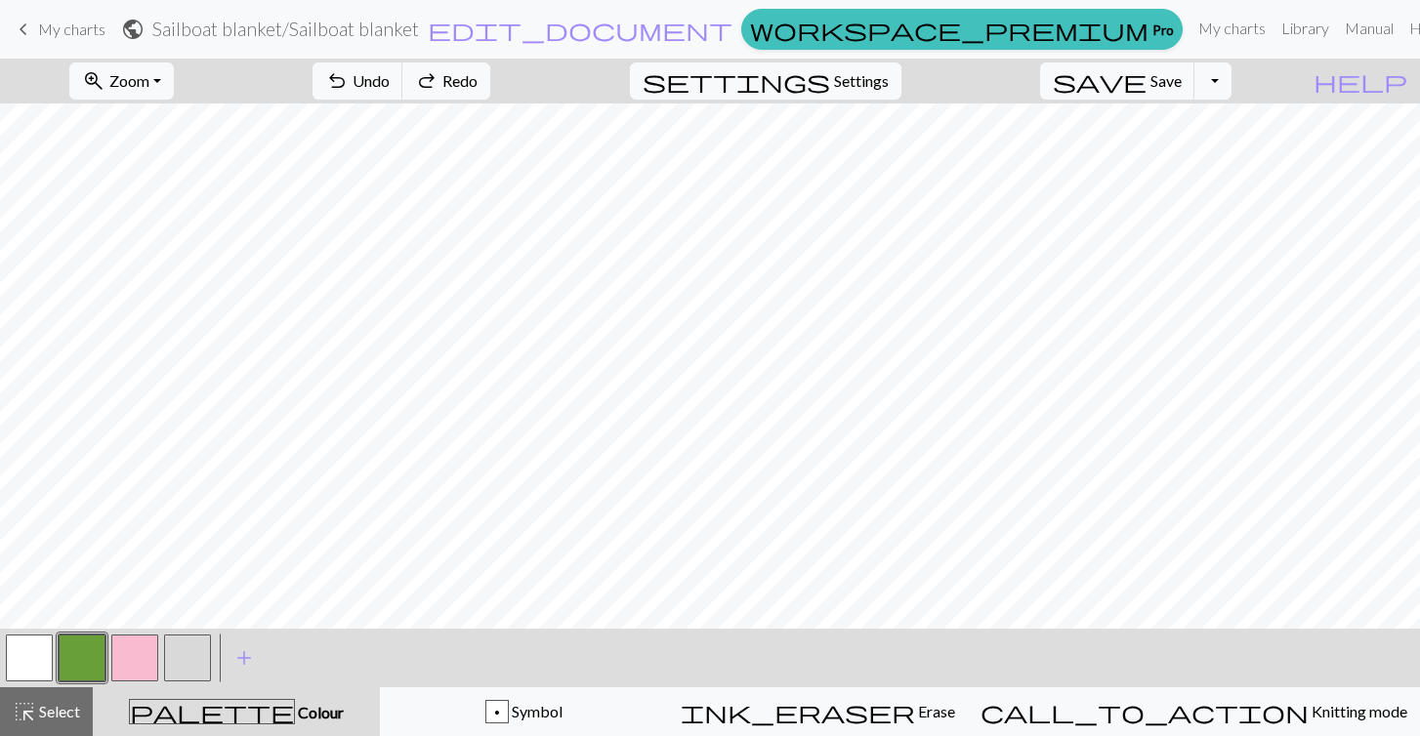
click at [131, 648] on button "button" at bounding box center [134, 658] width 47 height 47
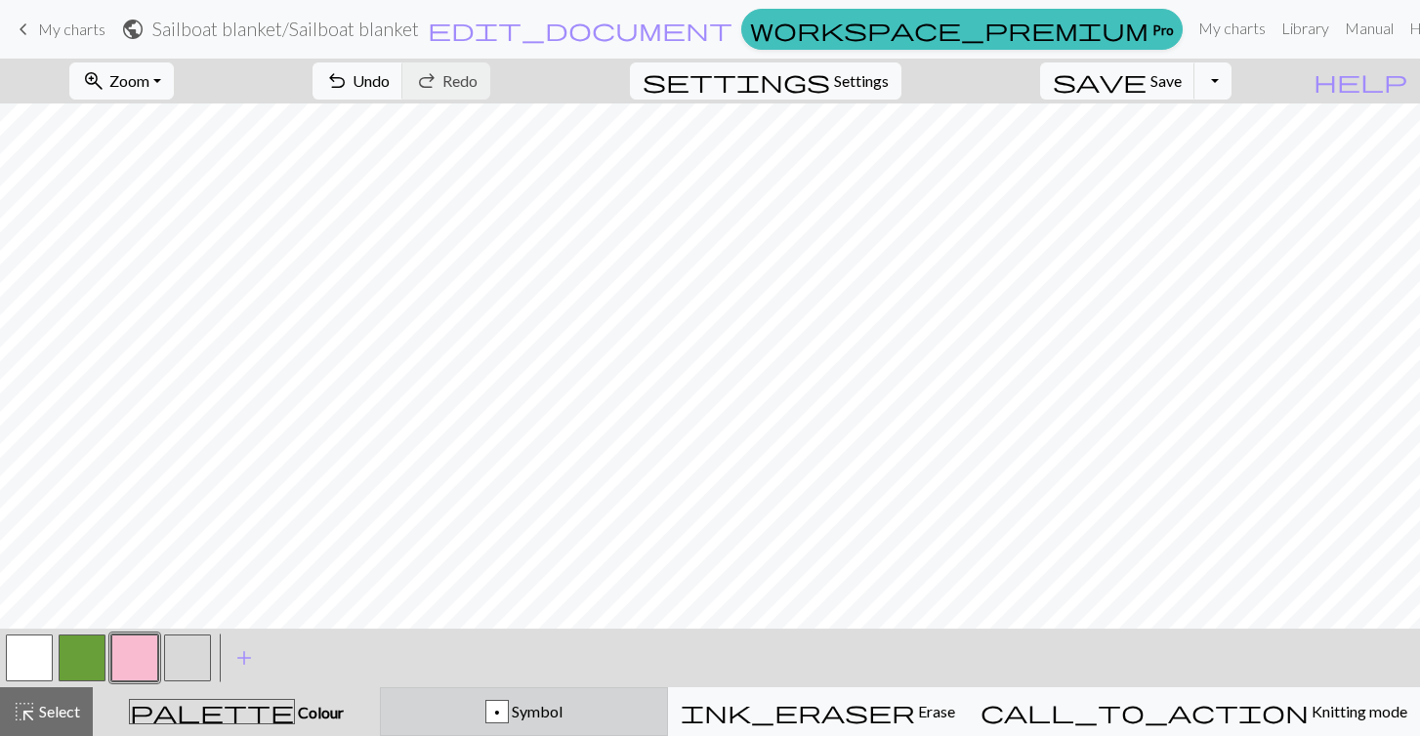
click at [563, 714] on span "Symbol" at bounding box center [536, 711] width 54 height 19
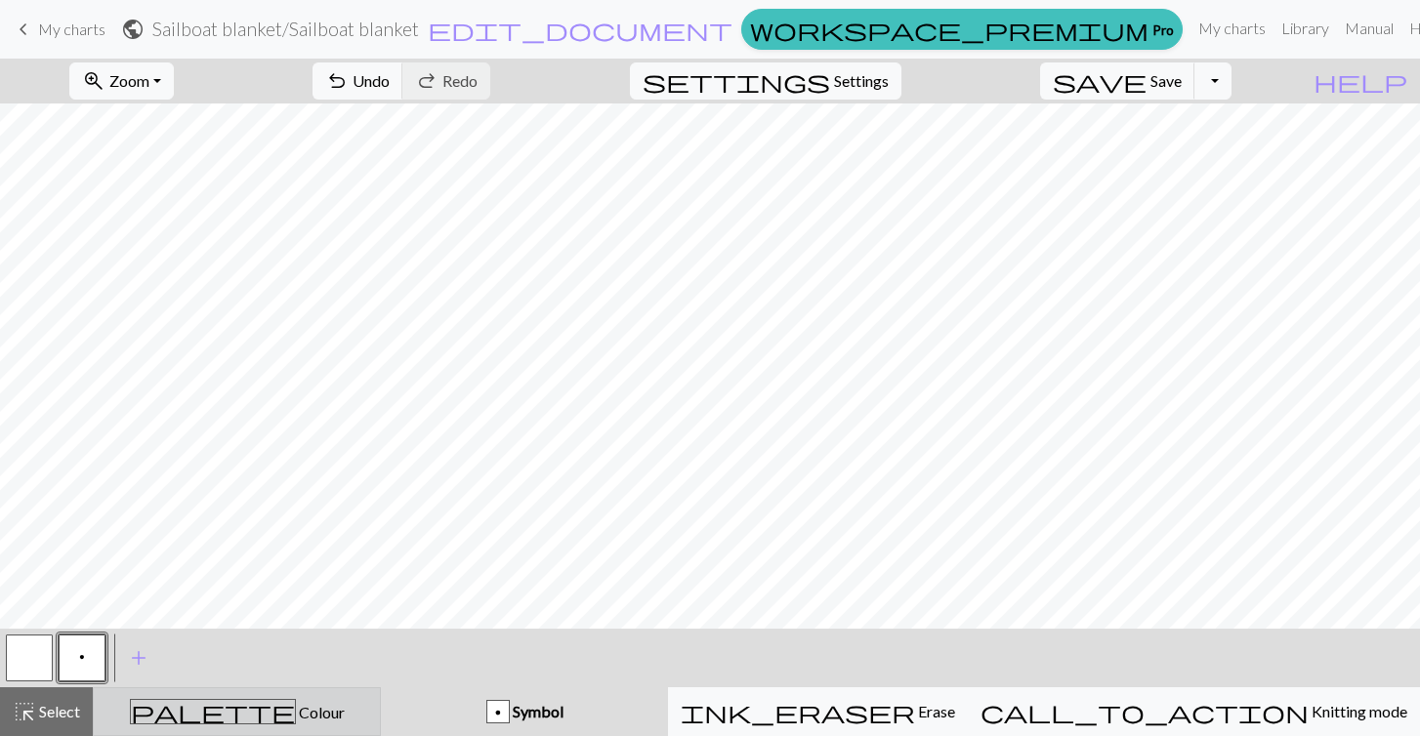
click at [353, 689] on button "palette Colour Colour" at bounding box center [237, 712] width 288 height 49
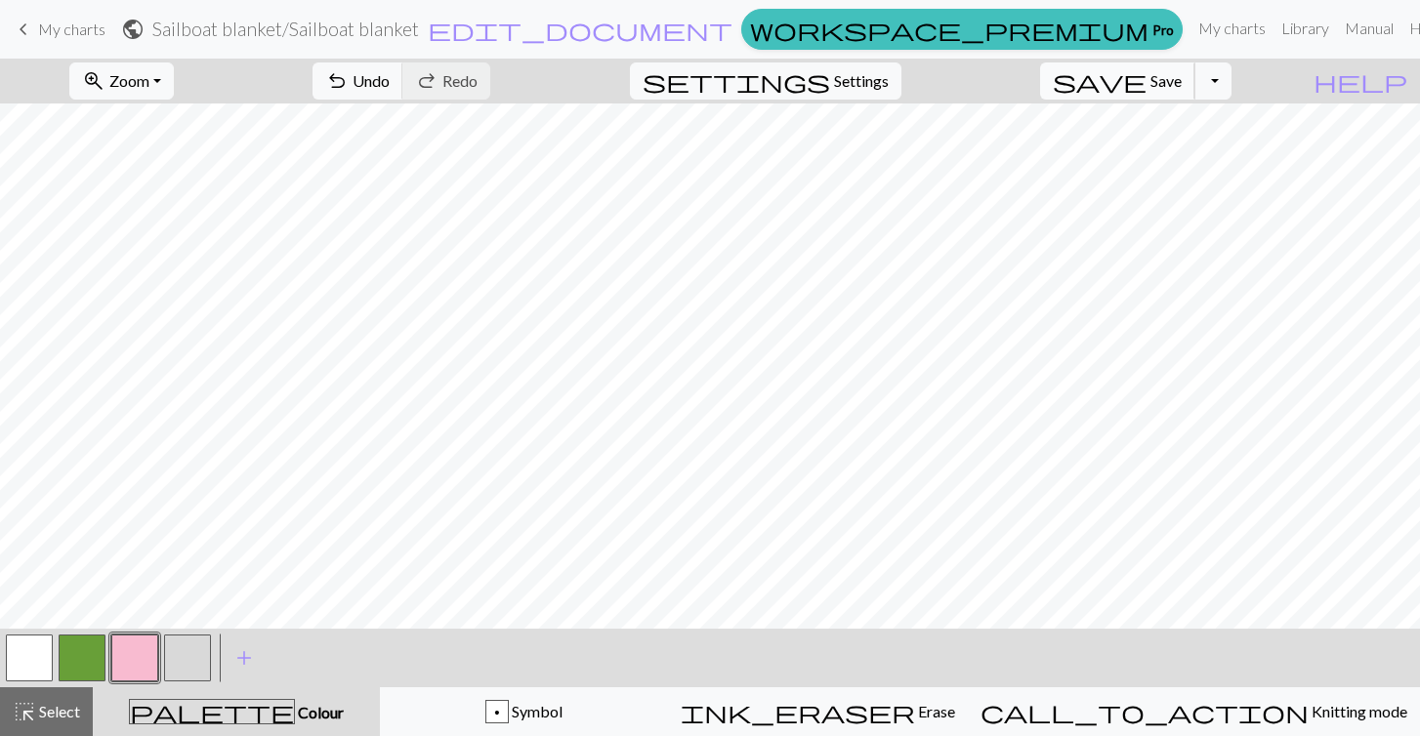
click at [1182, 80] on span "Save" at bounding box center [1166, 80] width 31 height 19
click at [158, 92] on button "zoom_in Zoom Zoom" at bounding box center [121, 81] width 105 height 37
click at [179, 273] on button "100%" at bounding box center [147, 265] width 154 height 31
click at [149, 87] on span "Zoom" at bounding box center [129, 80] width 40 height 19
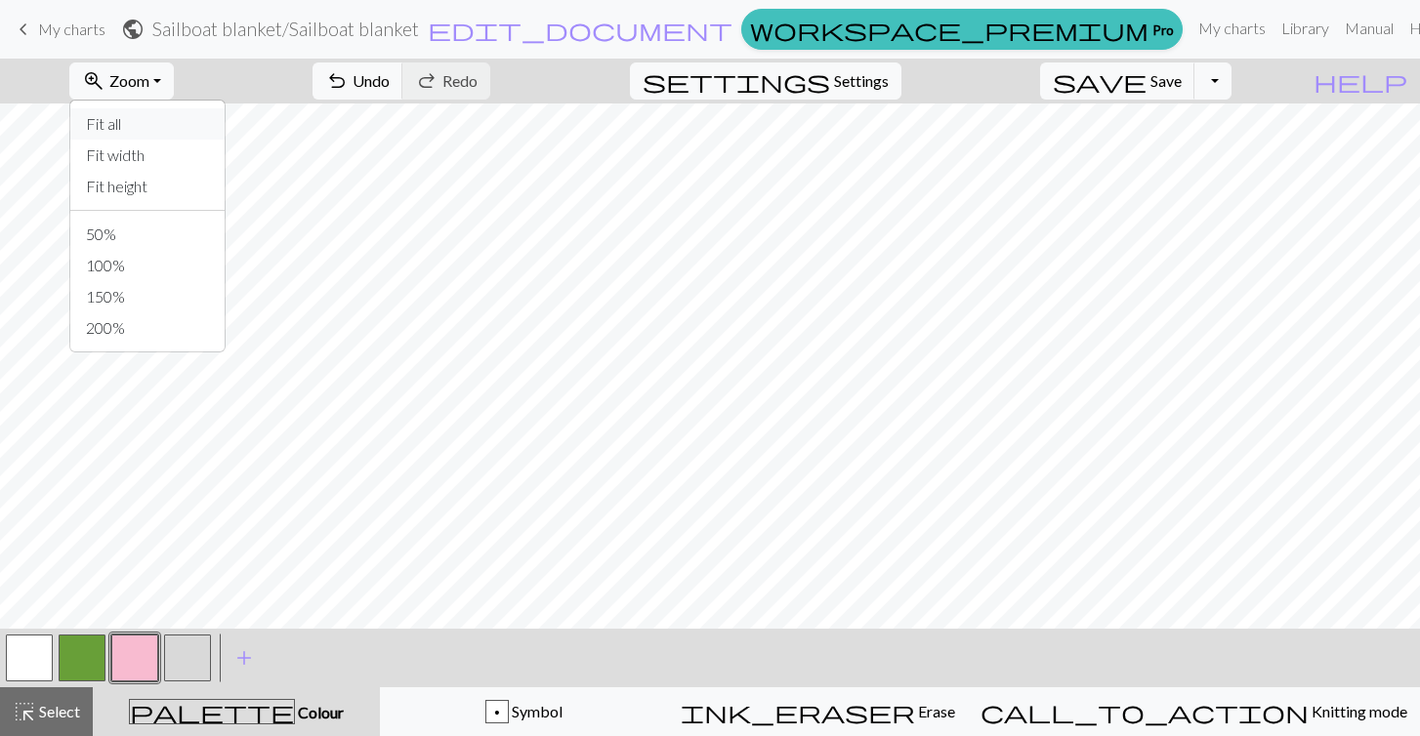
click at [178, 131] on button "Fit all" at bounding box center [147, 123] width 154 height 31
click at [44, 658] on button "button" at bounding box center [29, 658] width 47 height 47
click at [143, 653] on button "button" at bounding box center [134, 658] width 47 height 47
click at [1147, 86] on span "save" at bounding box center [1100, 80] width 94 height 27
click at [31, 652] on button "button" at bounding box center [29, 658] width 47 height 47
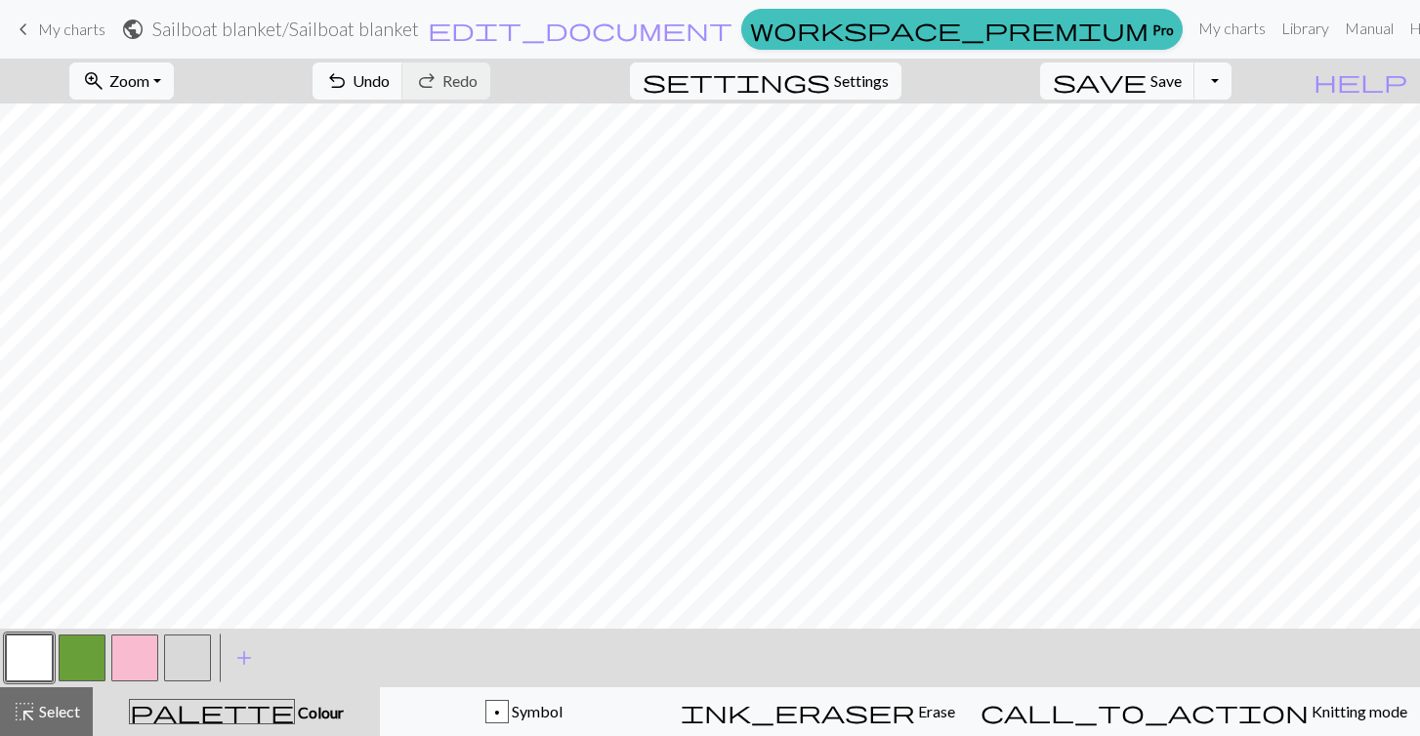
click at [153, 660] on button "button" at bounding box center [134, 658] width 47 height 47
click at [36, 658] on button "button" at bounding box center [29, 658] width 47 height 47
click at [123, 666] on button "button" at bounding box center [134, 658] width 47 height 47
click at [34, 667] on button "button" at bounding box center [29, 658] width 47 height 47
click at [147, 673] on button "button" at bounding box center [134, 658] width 47 height 47
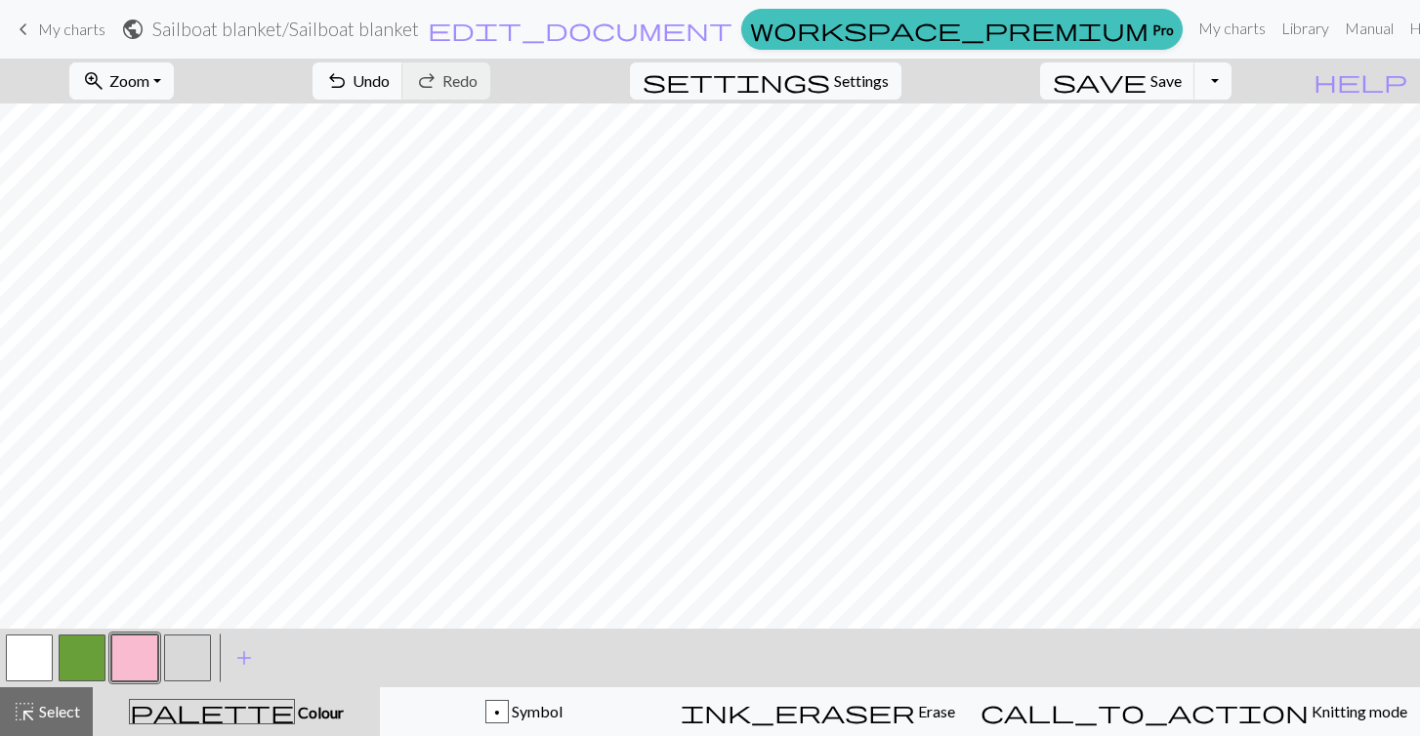
click at [40, 656] on button "button" at bounding box center [29, 658] width 47 height 47
click at [133, 669] on button "button" at bounding box center [134, 658] width 47 height 47
click at [42, 658] on button "button" at bounding box center [29, 658] width 47 height 47
click at [1182, 79] on span "Save" at bounding box center [1166, 80] width 31 height 19
click at [118, 673] on button "button" at bounding box center [134, 658] width 47 height 47
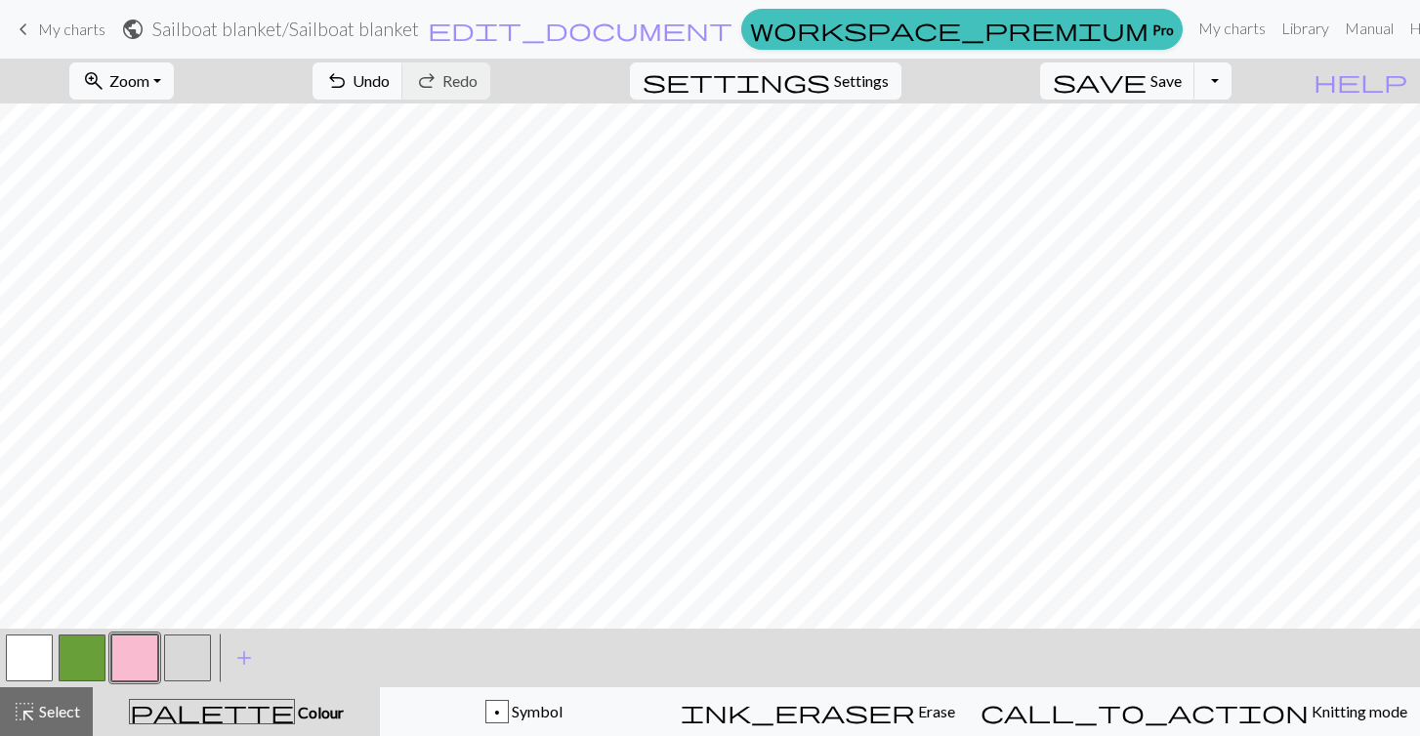
click at [46, 650] on button "button" at bounding box center [29, 658] width 47 height 47
